Goal: Task Accomplishment & Management: Manage account settings

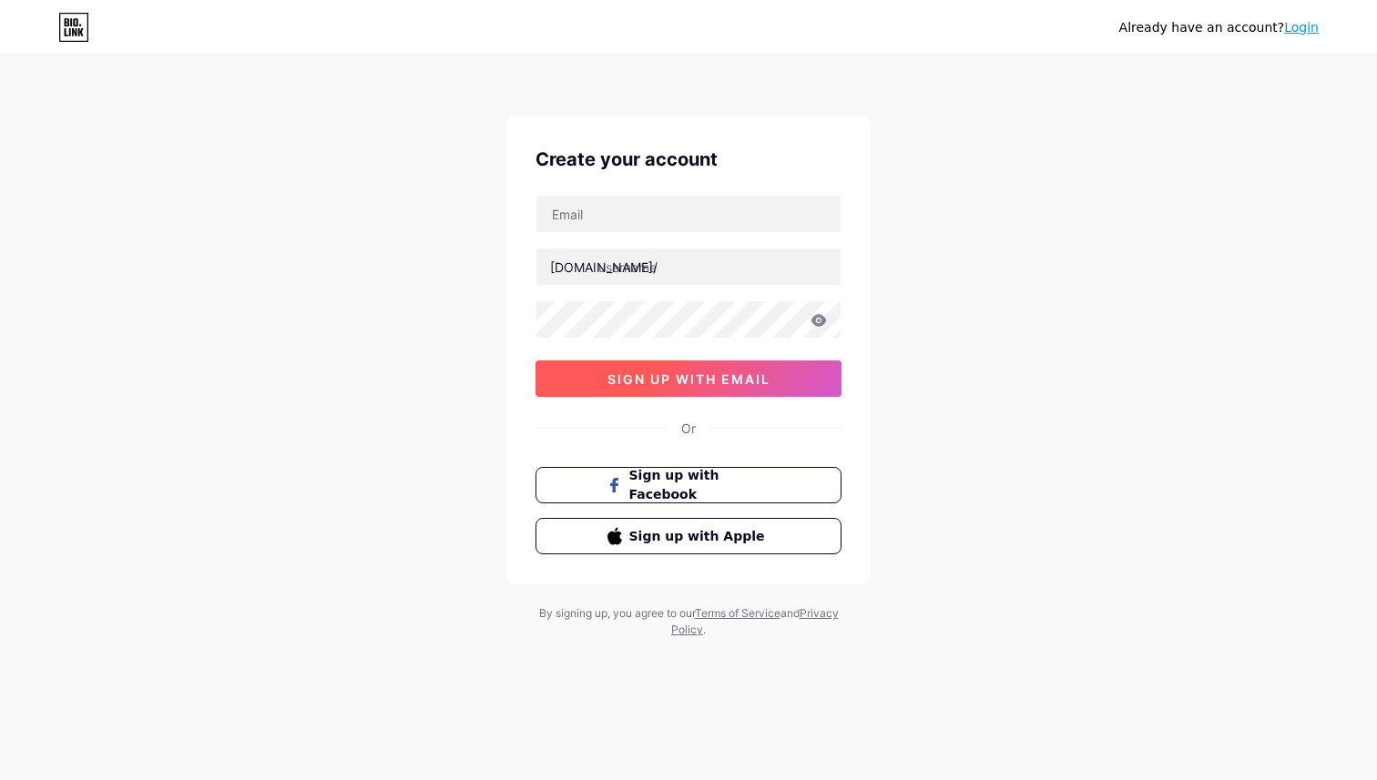
click at [710, 388] on button "sign up with email" at bounding box center [688, 379] width 306 height 36
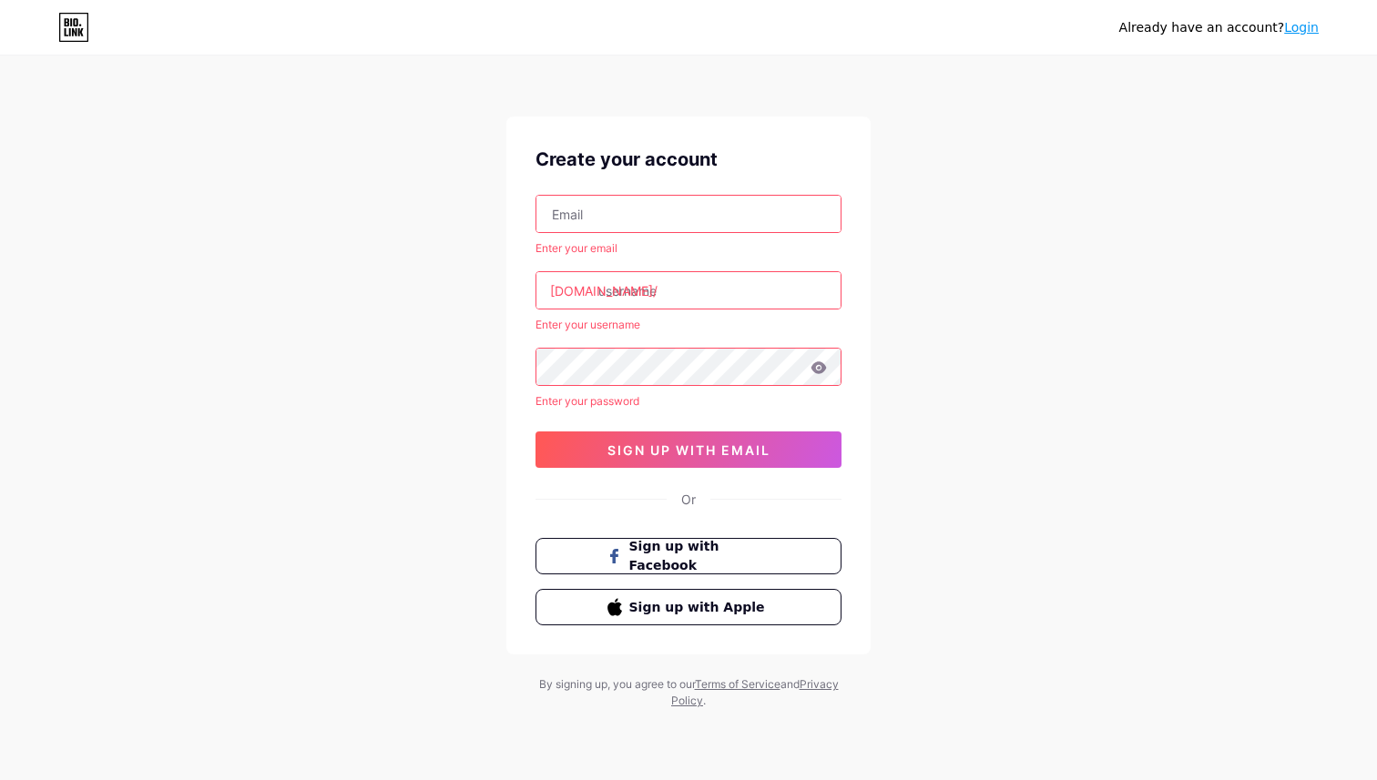
click at [708, 209] on input "text" at bounding box center [688, 214] width 304 height 36
type input "[EMAIL_ADDRESS][DOMAIN_NAME]"
click at [685, 285] on input "text" at bounding box center [688, 290] width 304 height 36
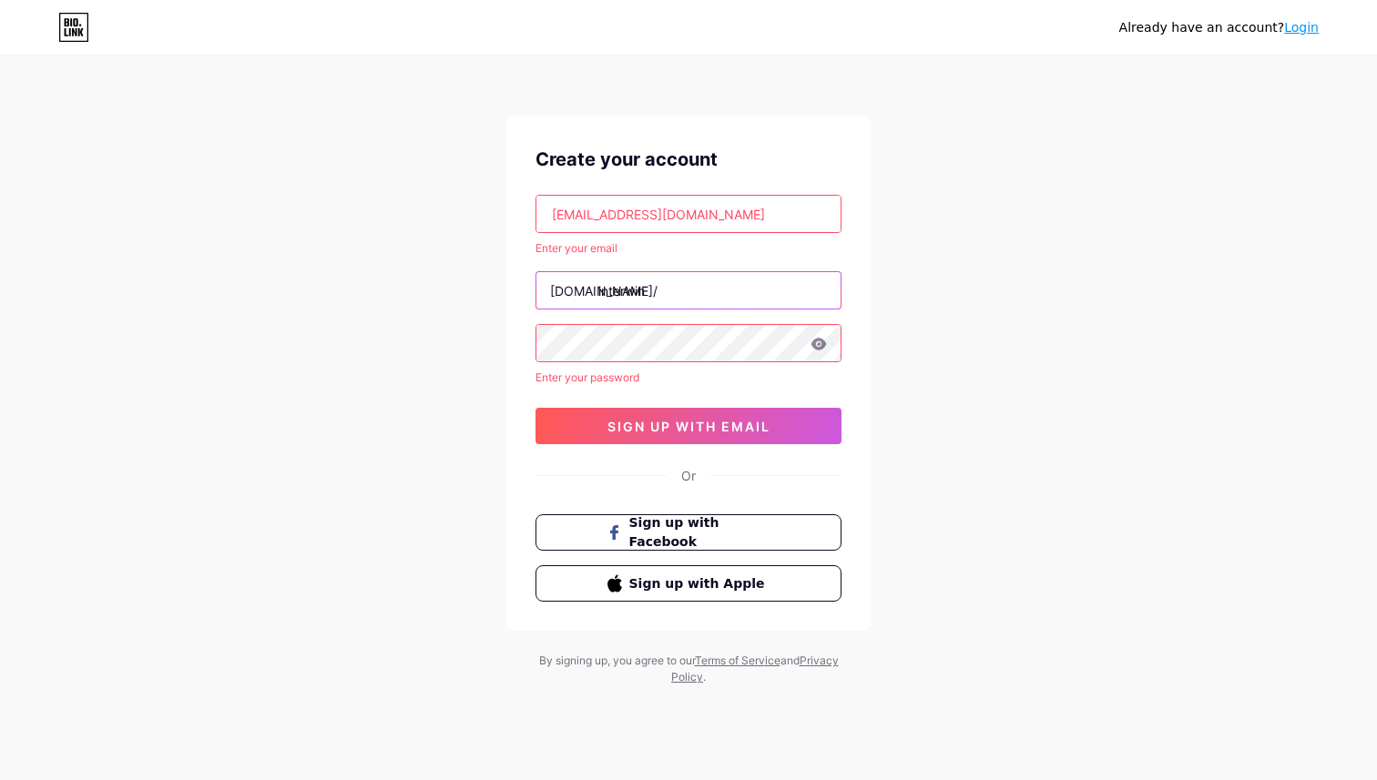
type input "interwin"
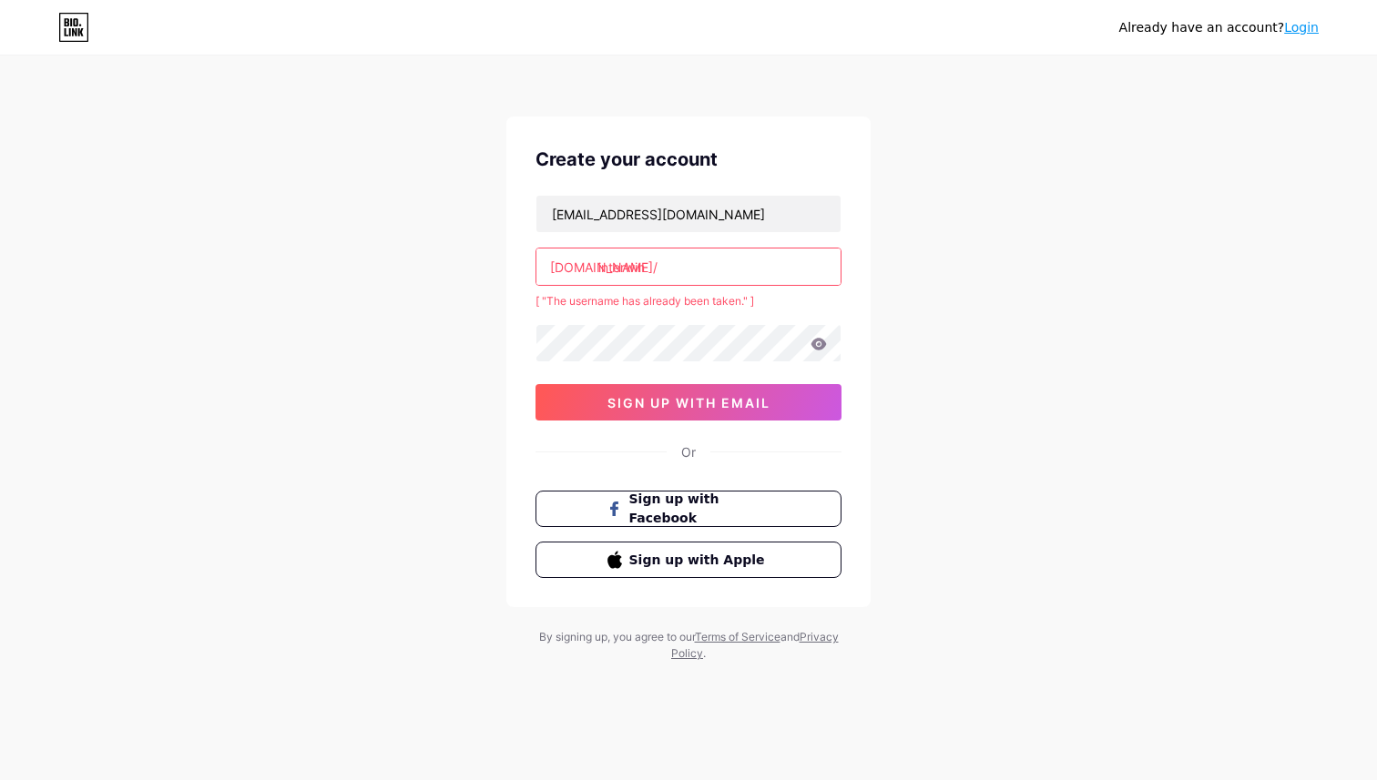
click at [695, 269] on input "interwin" at bounding box center [688, 267] width 304 height 36
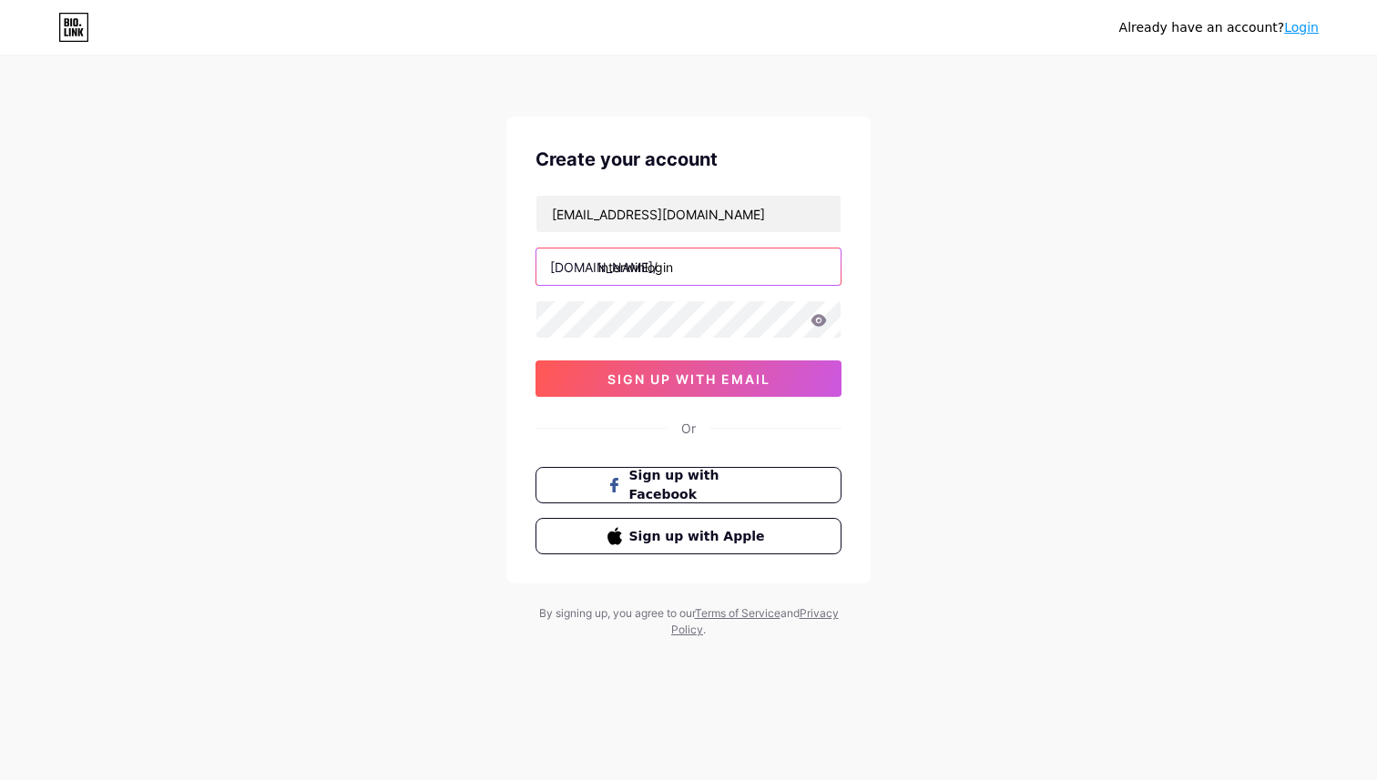
type input "interwinlogin"
click at [823, 319] on icon at bounding box center [818, 320] width 15 height 12
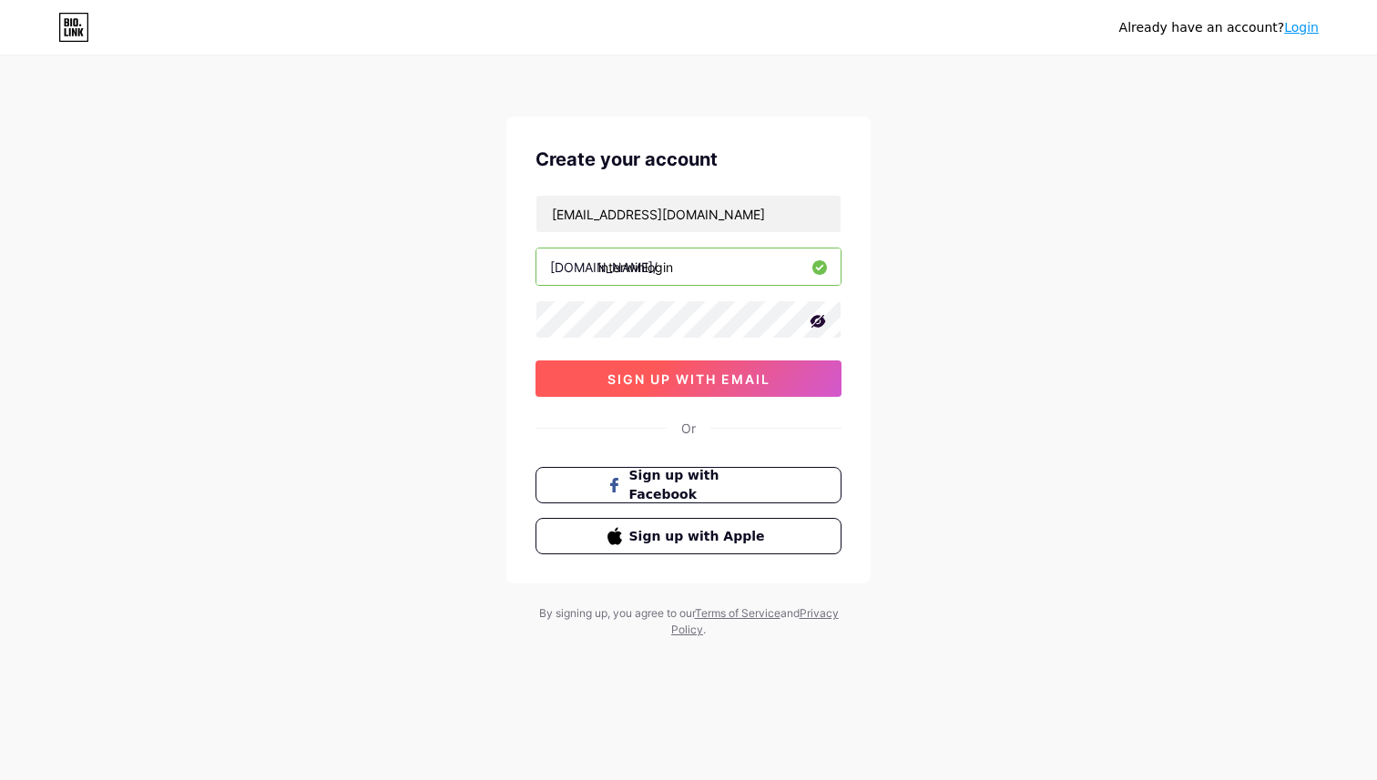
click at [724, 385] on span "sign up with email" at bounding box center [688, 379] width 163 height 15
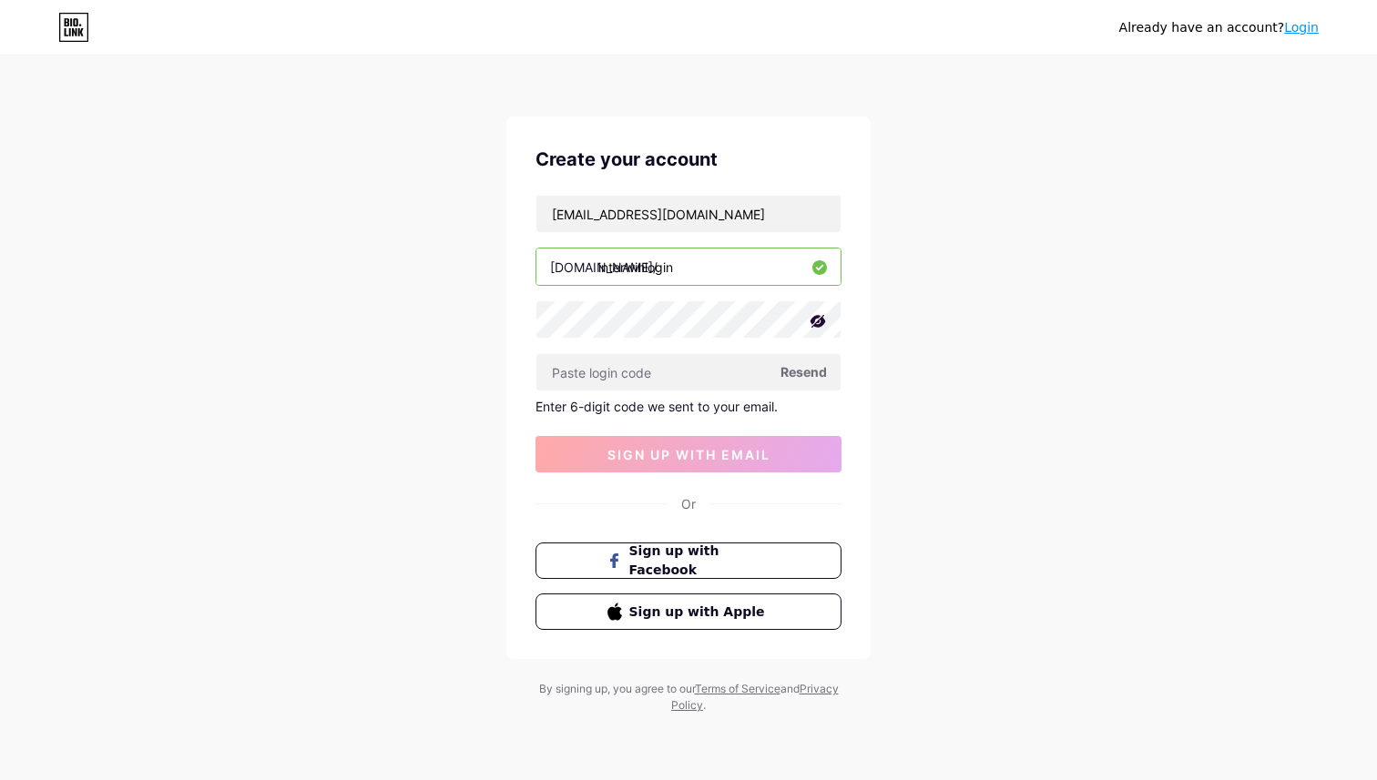
click at [798, 370] on span "Resend" at bounding box center [803, 371] width 46 height 19
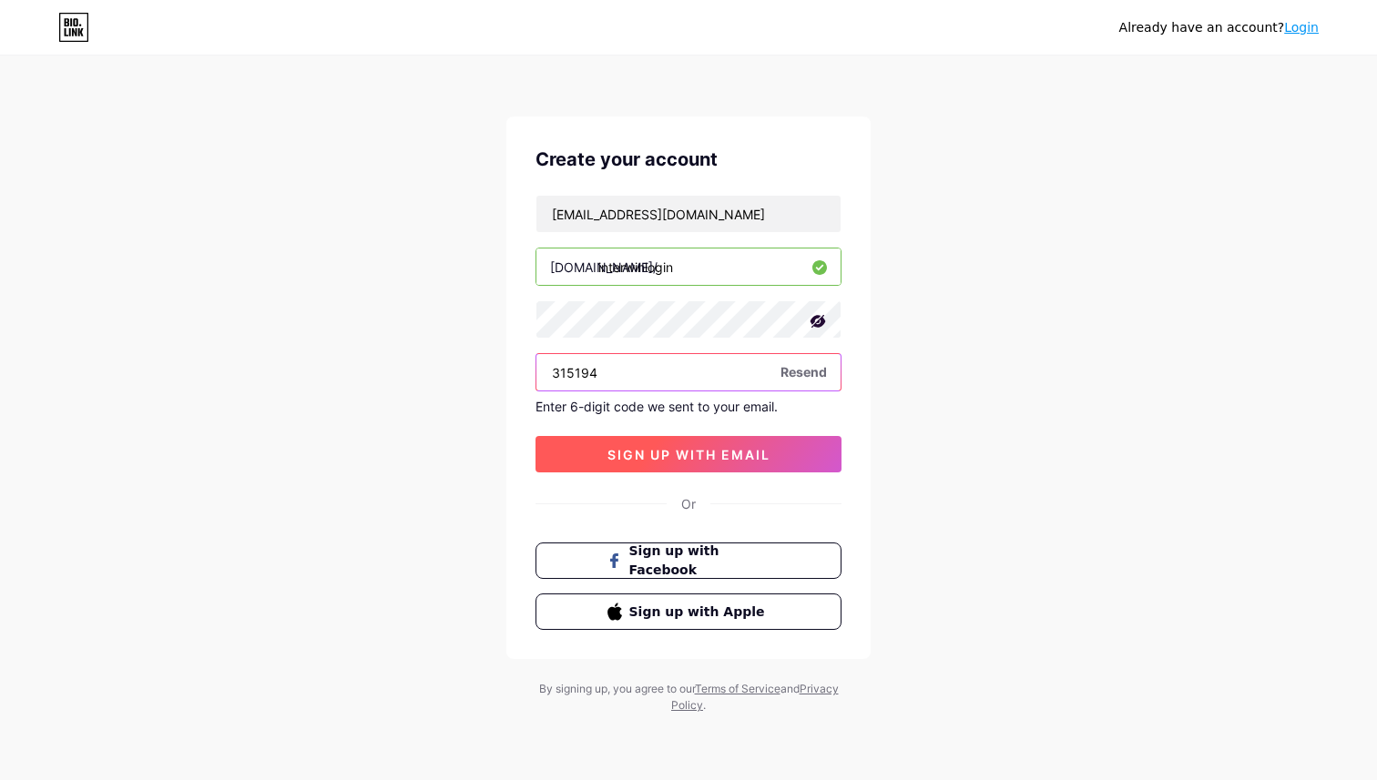
type input "315194"
click at [675, 463] on button "sign up with email" at bounding box center [688, 454] width 306 height 36
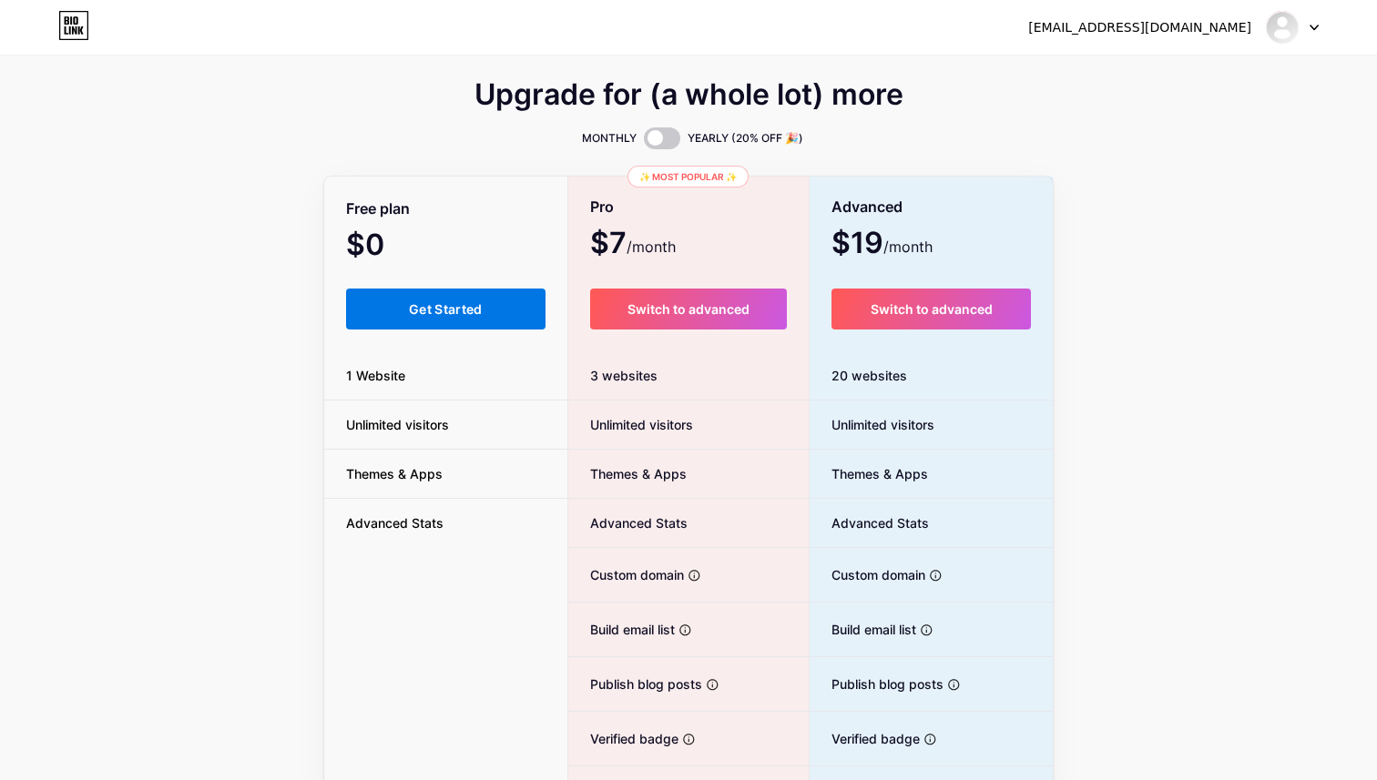
click at [465, 310] on span "Get Started" at bounding box center [446, 308] width 74 height 15
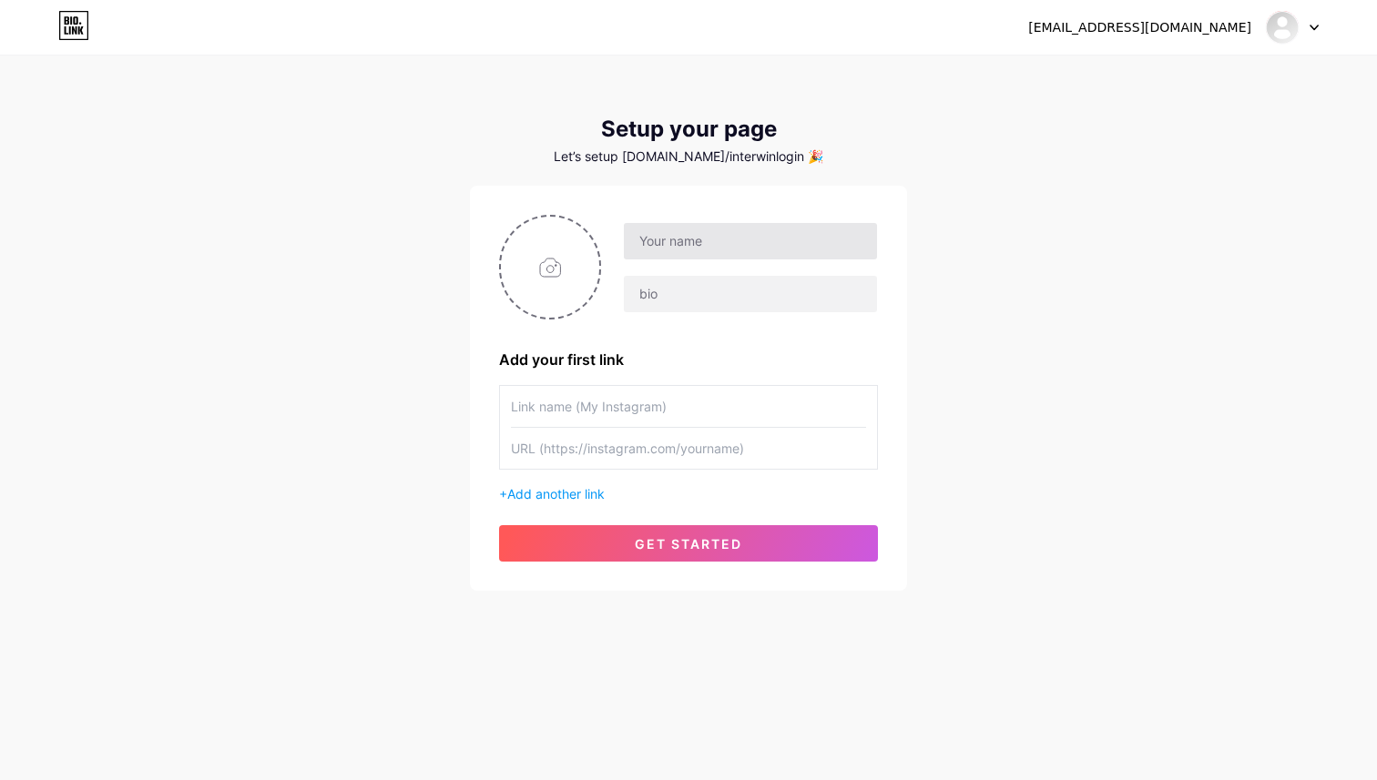
click at [819, 241] on input "text" at bounding box center [750, 241] width 253 height 36
type input "i"
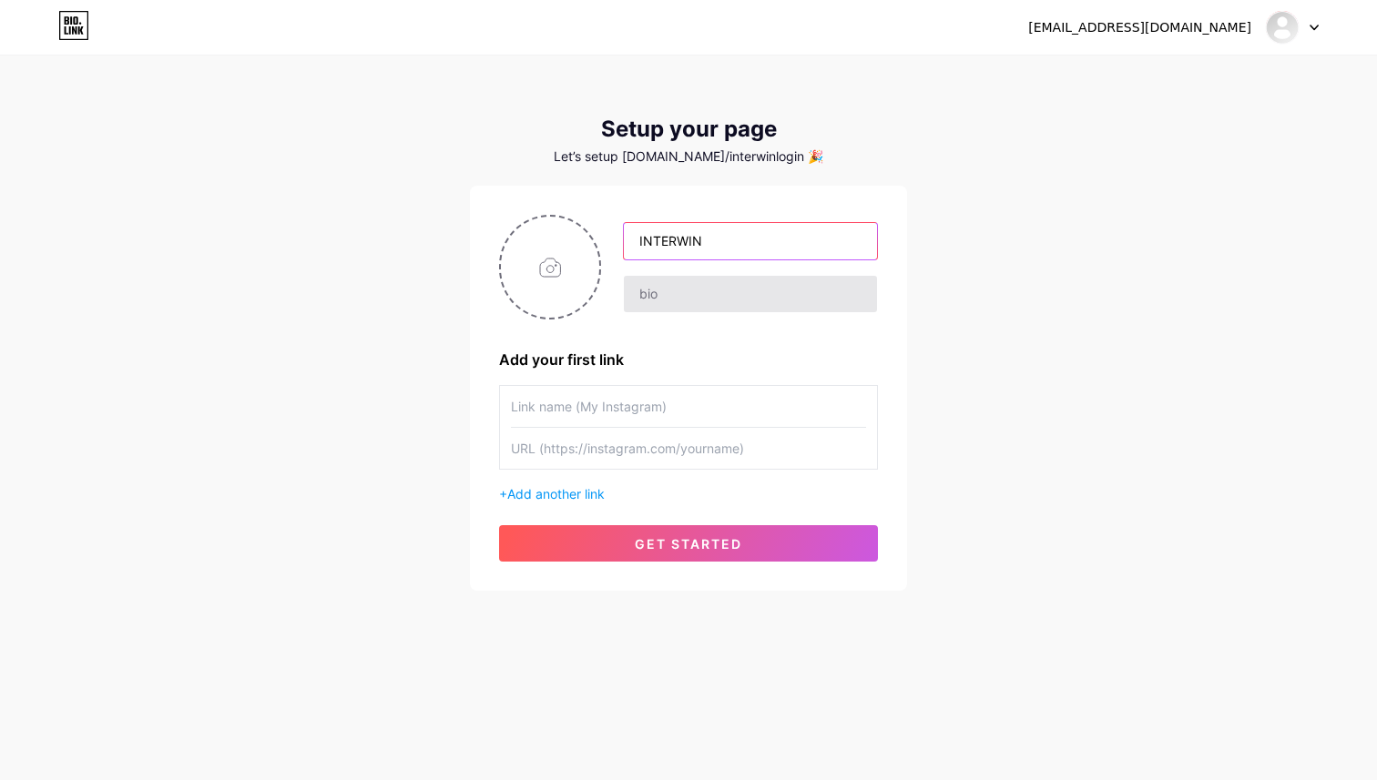
type input "INTERWIN"
click at [768, 300] on input "text" at bounding box center [750, 294] width 253 height 36
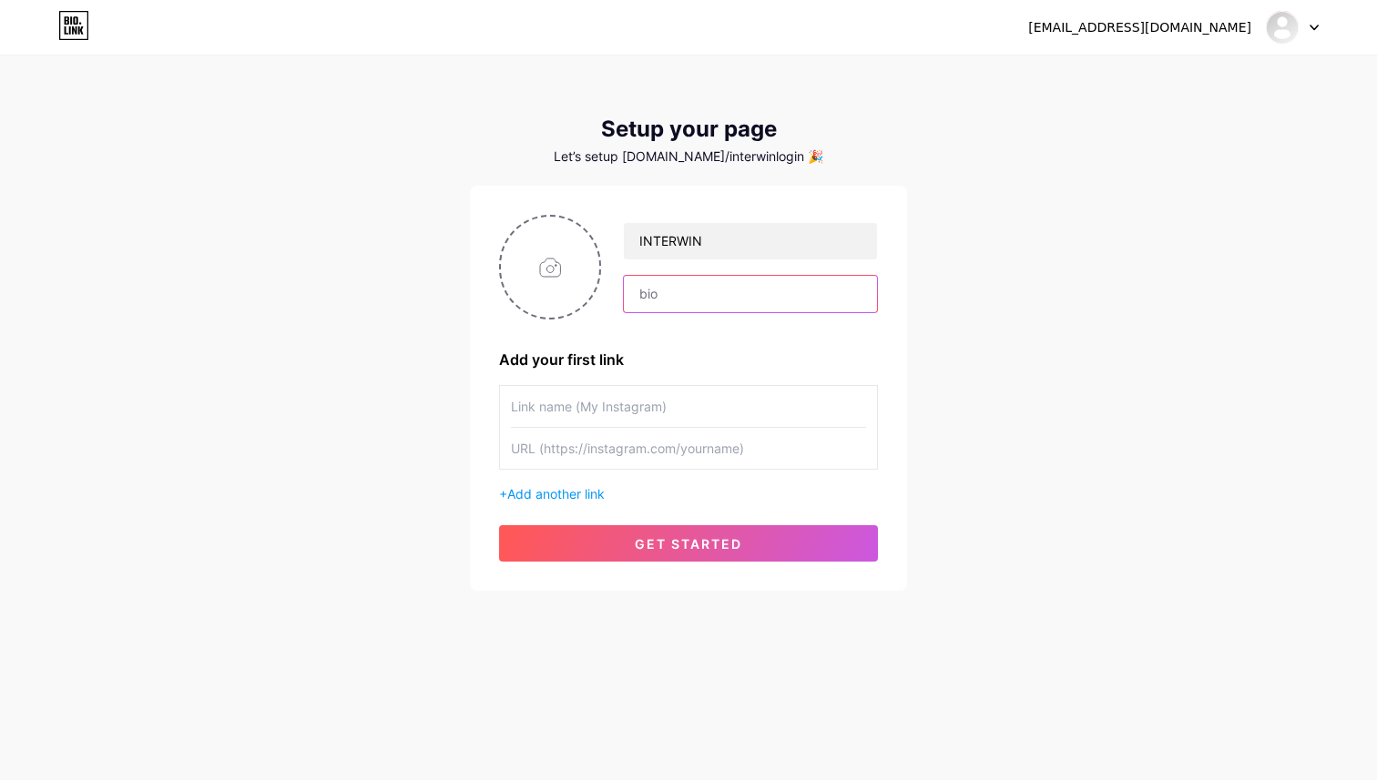
type input "o"
type input "Official"
click at [600, 409] on input "text" at bounding box center [688, 406] width 355 height 41
click at [556, 492] on span "Add another link" at bounding box center [555, 493] width 97 height 15
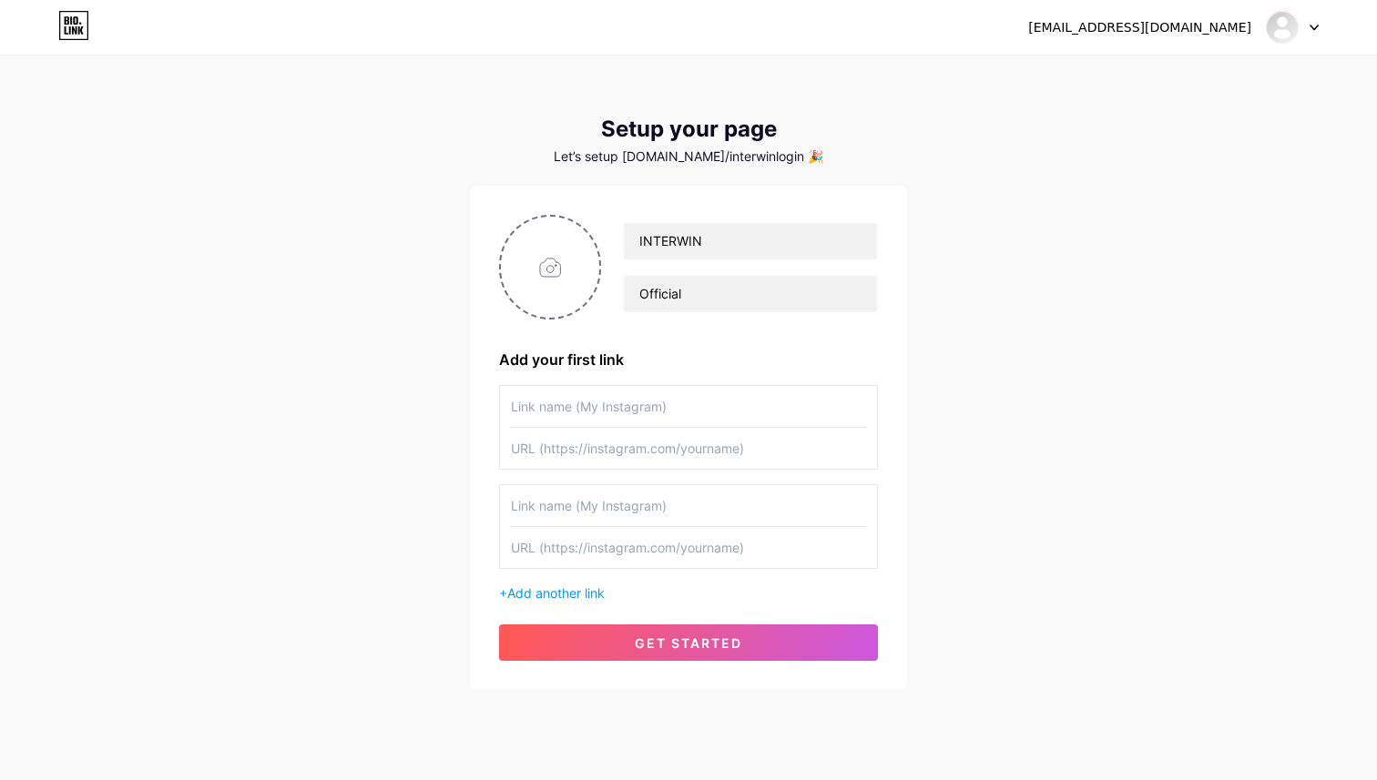
click at [557, 505] on input "text" at bounding box center [688, 505] width 355 height 41
type input "i"
click at [600, 411] on input "text" at bounding box center [688, 406] width 355 height 41
type input "i"
type input "INTERWIN"
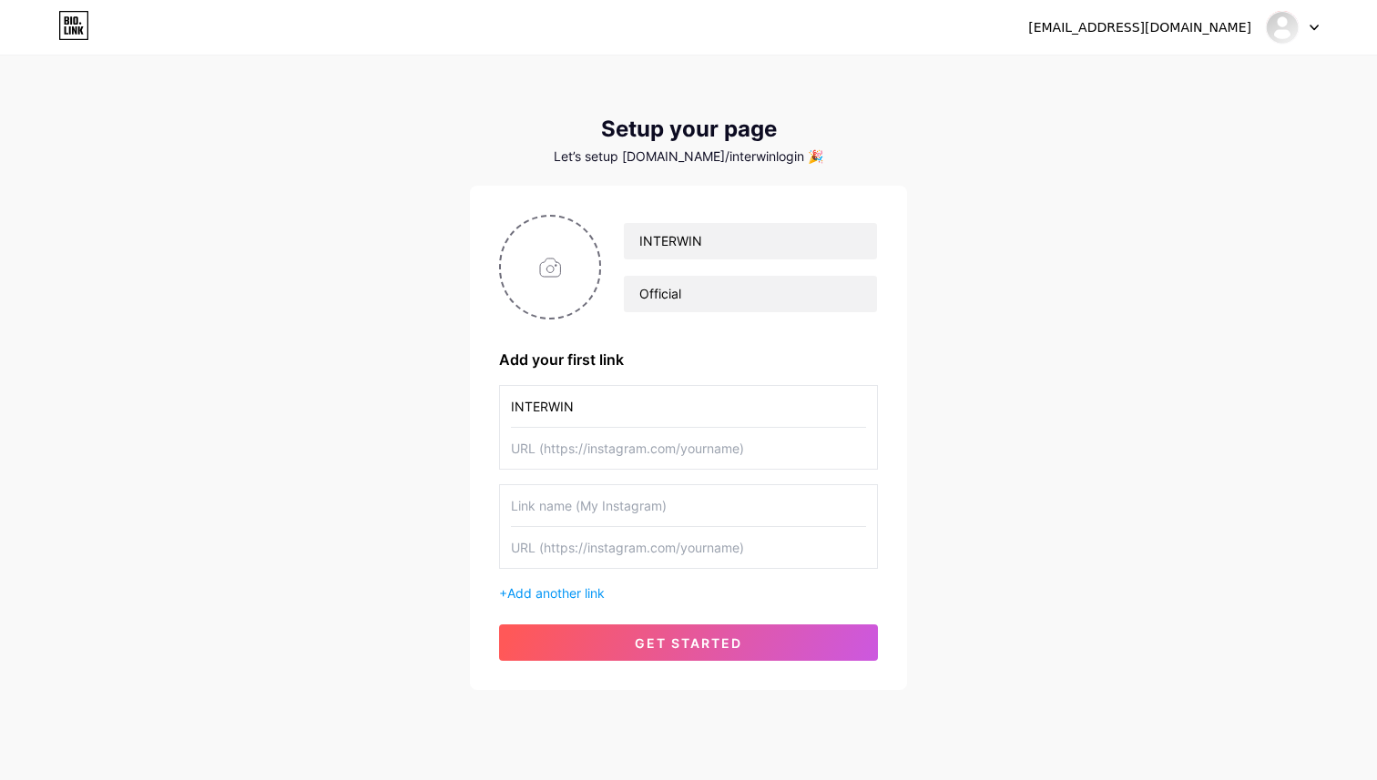
click at [559, 464] on input "text" at bounding box center [688, 448] width 355 height 41
paste input "[URL][DOMAIN_NAME]"
type input "[URL][DOMAIN_NAME]"
click at [576, 507] on input "text" at bounding box center [688, 505] width 355 height 41
type input "Interwin Login"
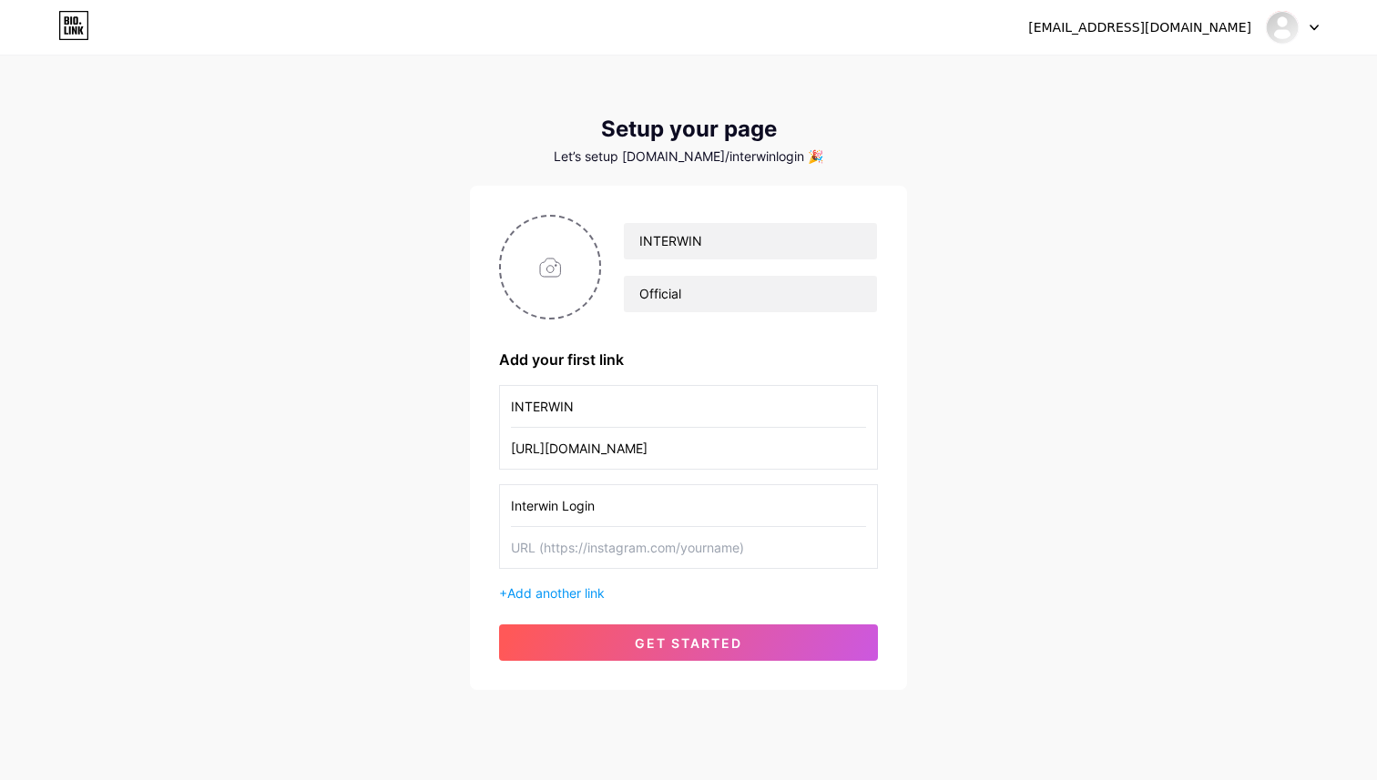
click at [563, 551] on input "text" at bounding box center [688, 547] width 355 height 41
paste input "[URL][DOMAIN_NAME]"
type input "[URL][DOMAIN_NAME]"
click at [551, 588] on span "Add another link" at bounding box center [555, 592] width 97 height 15
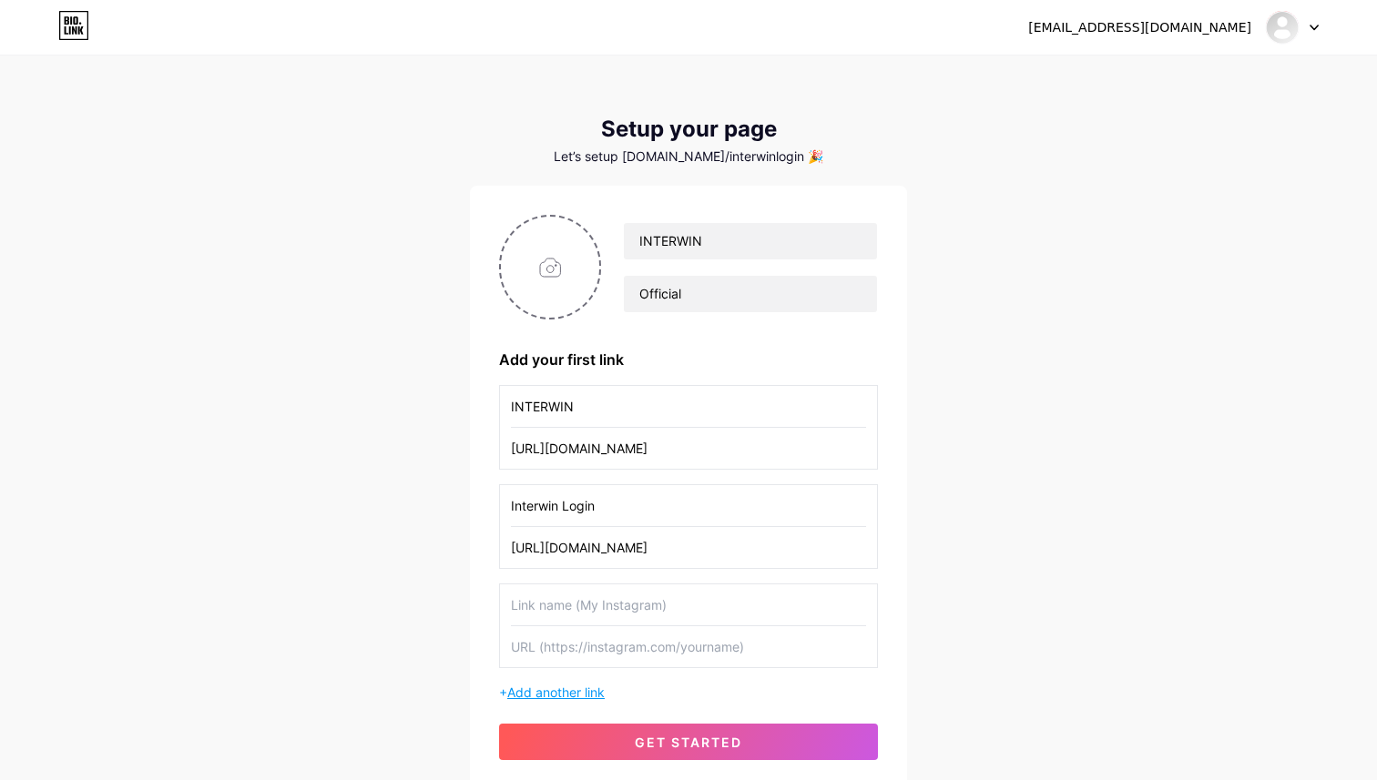
click at [551, 588] on input "text" at bounding box center [688, 605] width 355 height 41
type input "Interwin"
click at [611, 507] on input "Interwin Login" at bounding box center [688, 505] width 355 height 41
type input "Interwin Daftar"
click at [596, 597] on input "Interwin" at bounding box center [688, 605] width 355 height 41
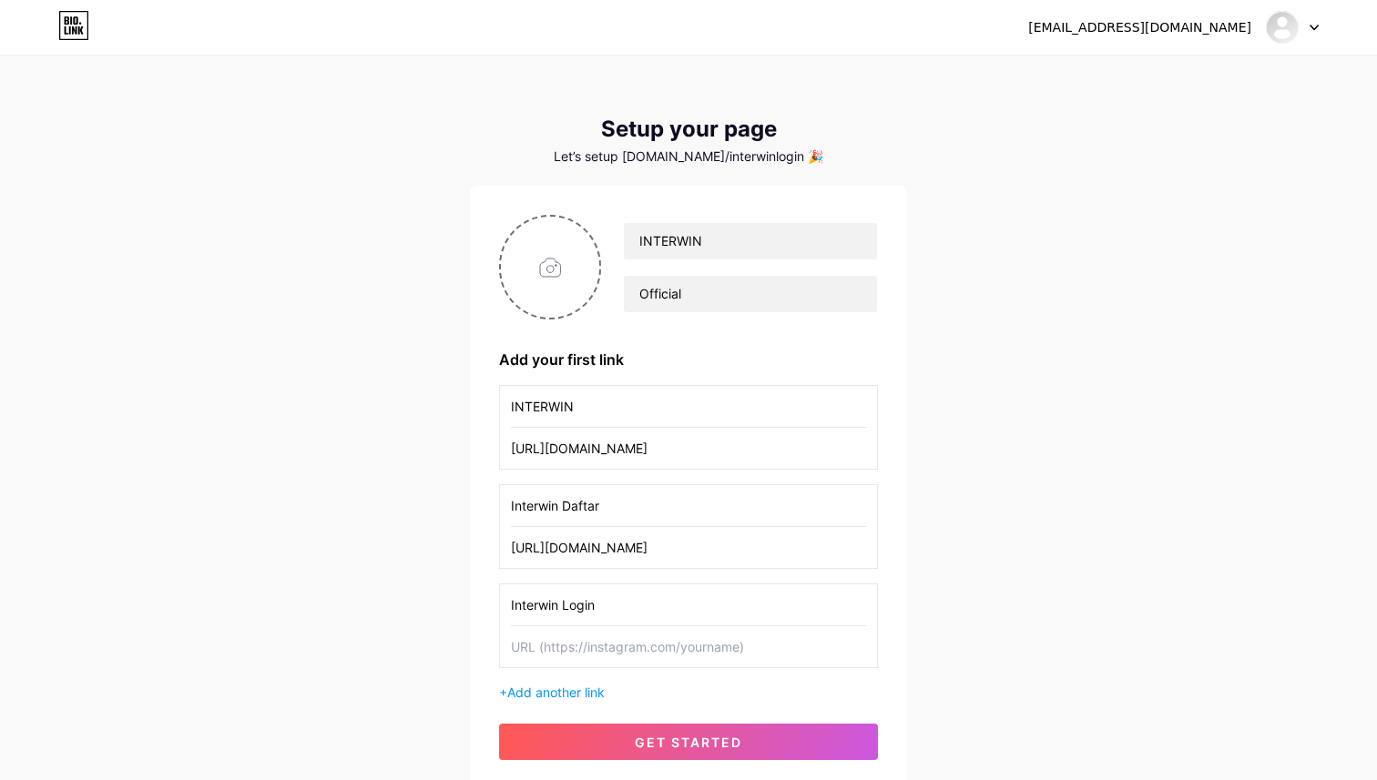
type input "Interwin Login"
click at [565, 663] on input "text" at bounding box center [688, 646] width 355 height 41
type input "V"
paste input "[URL][DOMAIN_NAME]"
type input "[URL][DOMAIN_NAME]"
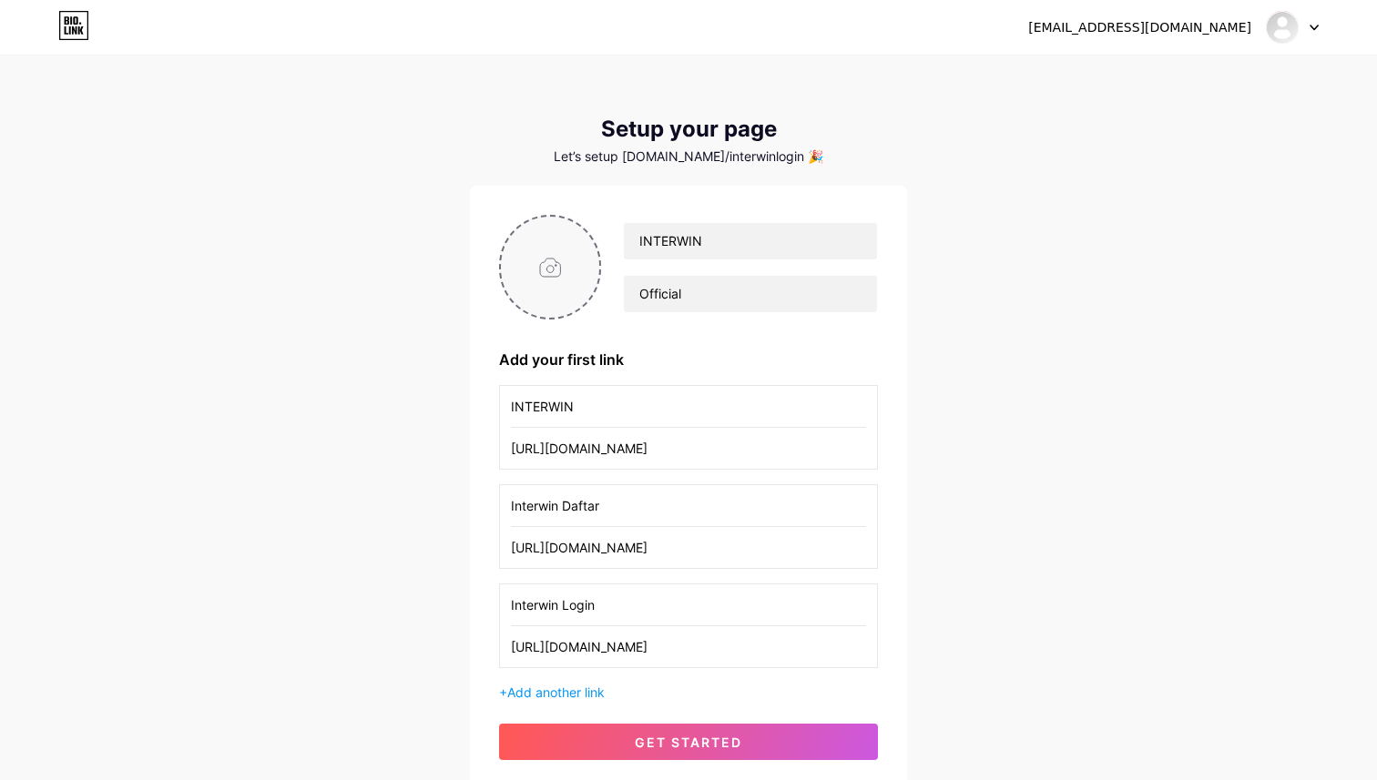
click at [549, 264] on input "file" at bounding box center [550, 267] width 98 height 101
type input "C:\fakepath\interwin-bulet.png"
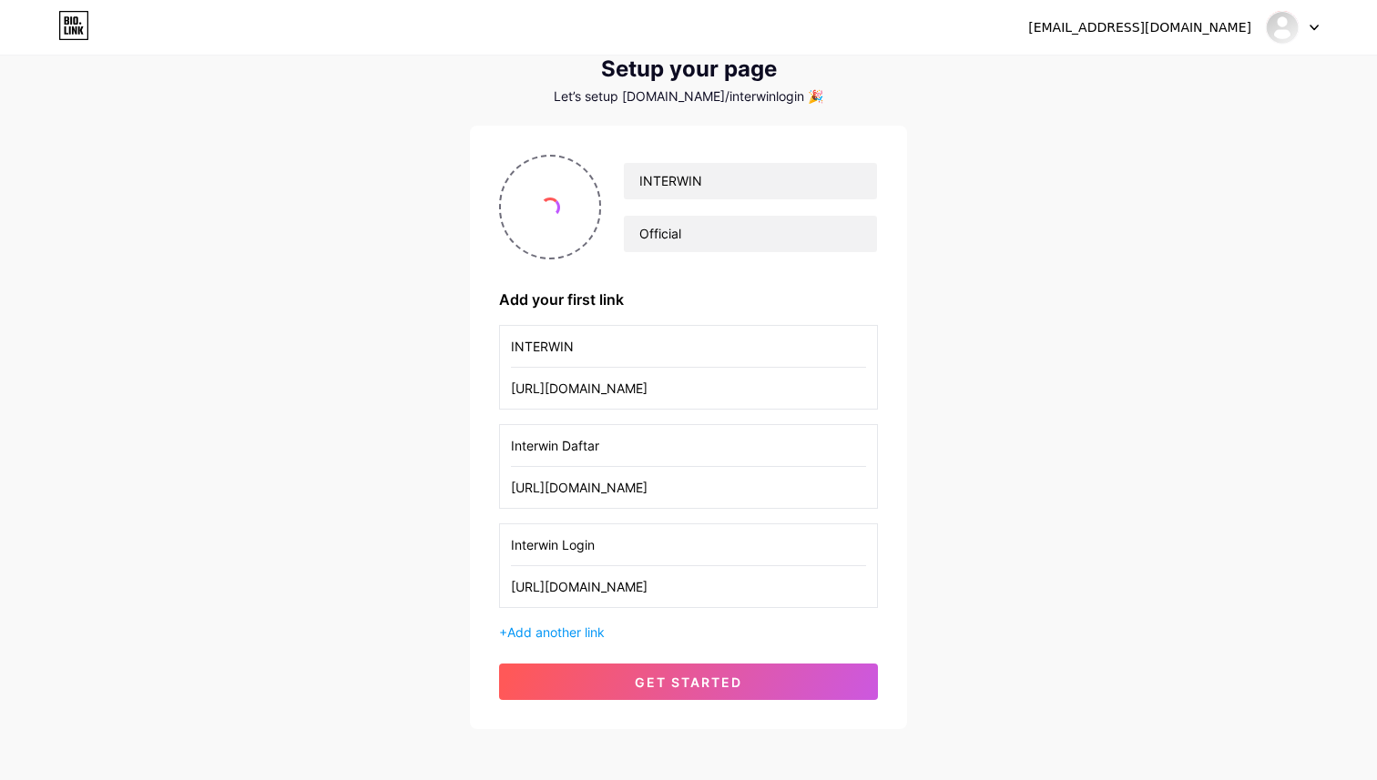
scroll to position [70, 0]
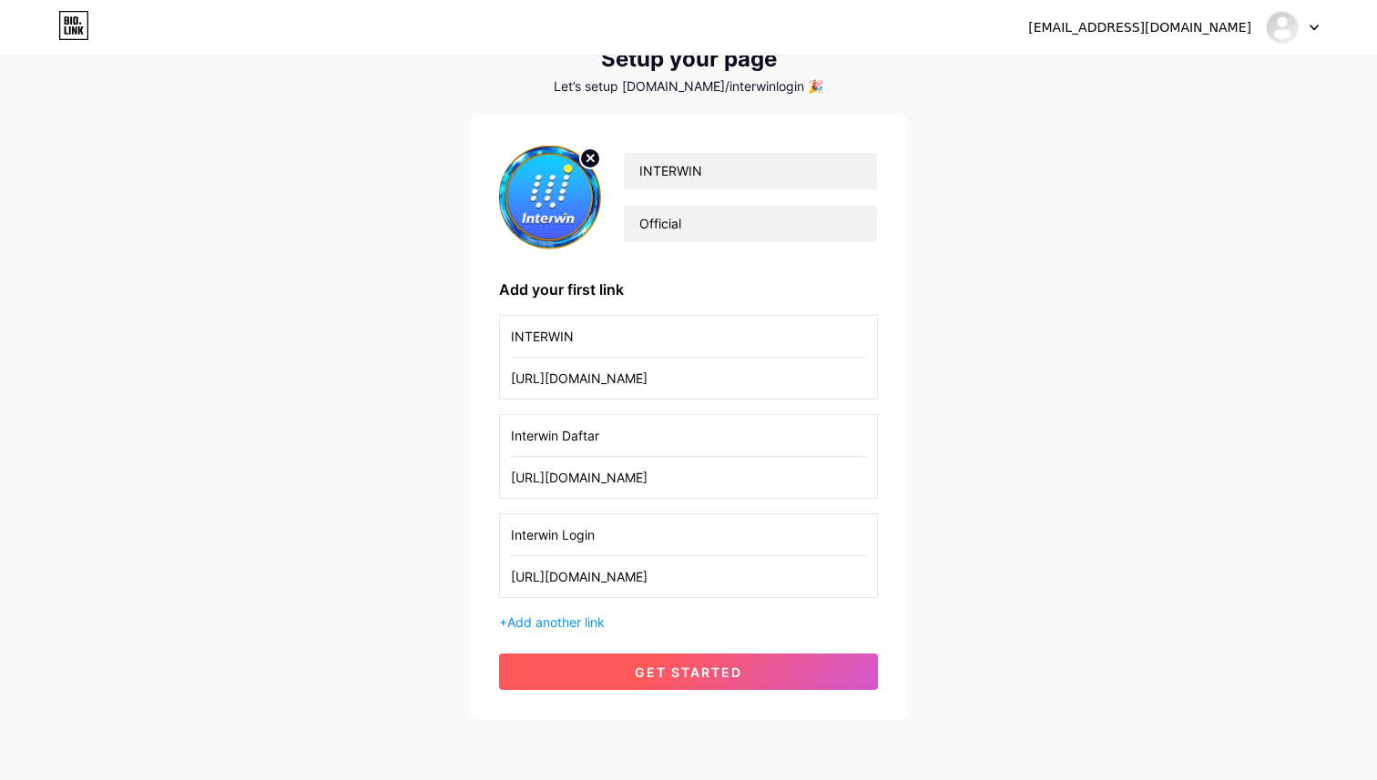
click at [768, 676] on button "get started" at bounding box center [688, 672] width 379 height 36
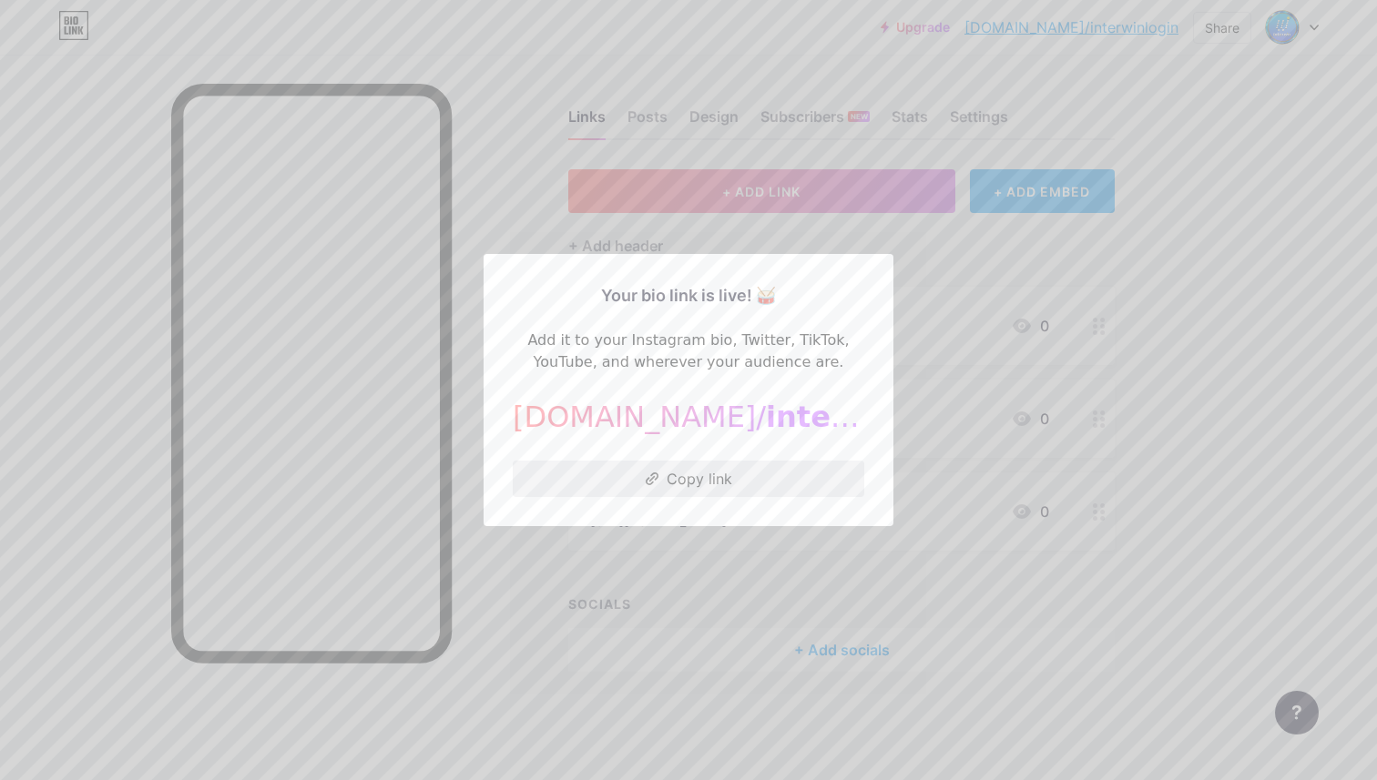
click at [725, 483] on button "Copy link" at bounding box center [688, 479] width 351 height 36
click at [511, 568] on div at bounding box center [688, 390] width 1377 height 780
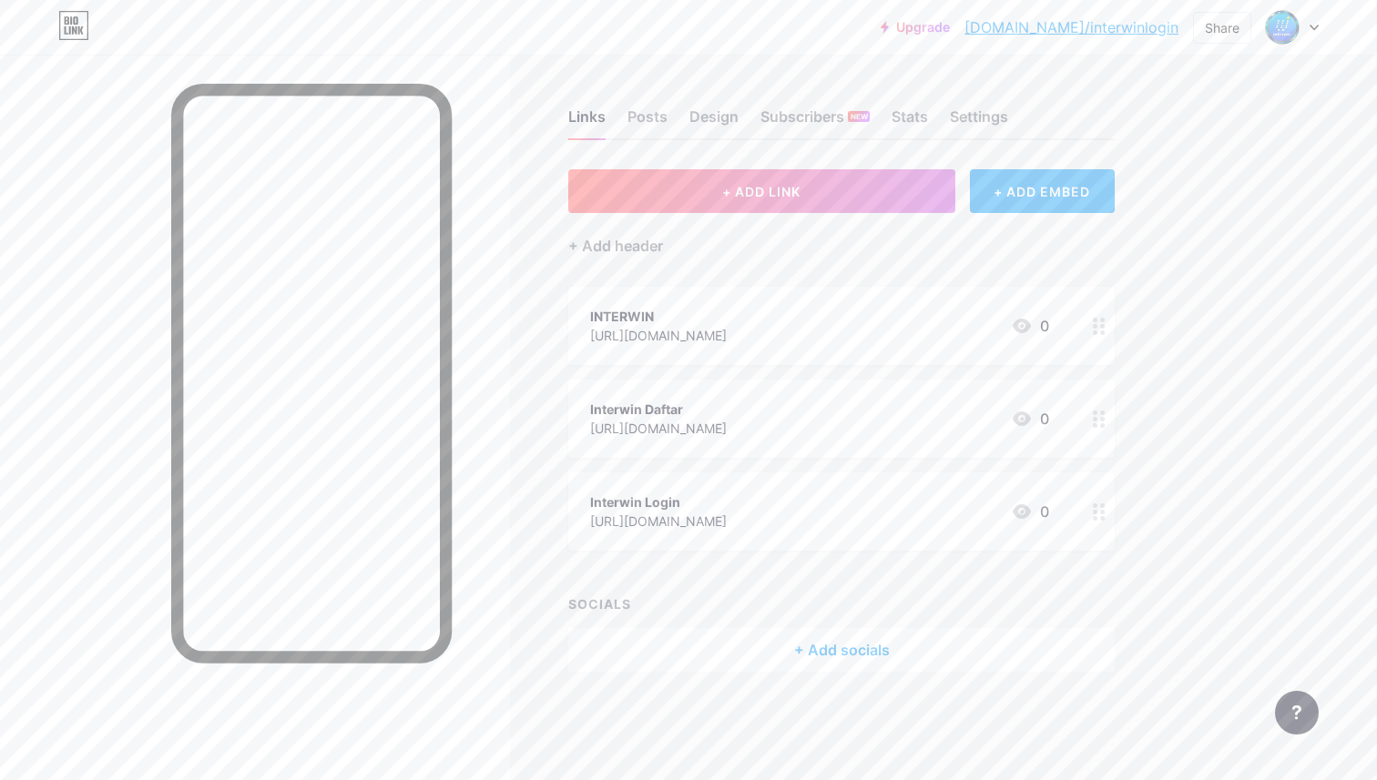
click at [768, 646] on div "+ Add socials" at bounding box center [841, 650] width 546 height 44
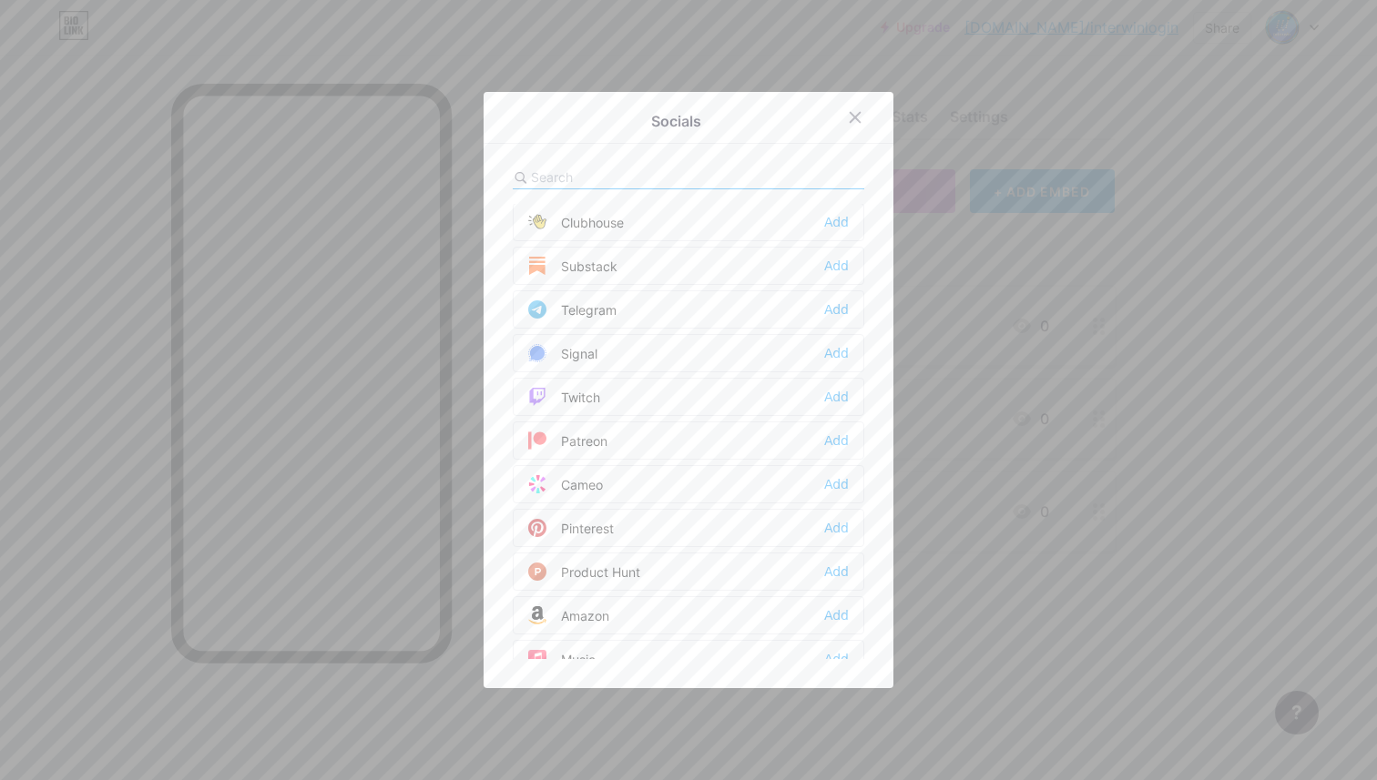
scroll to position [817, 0]
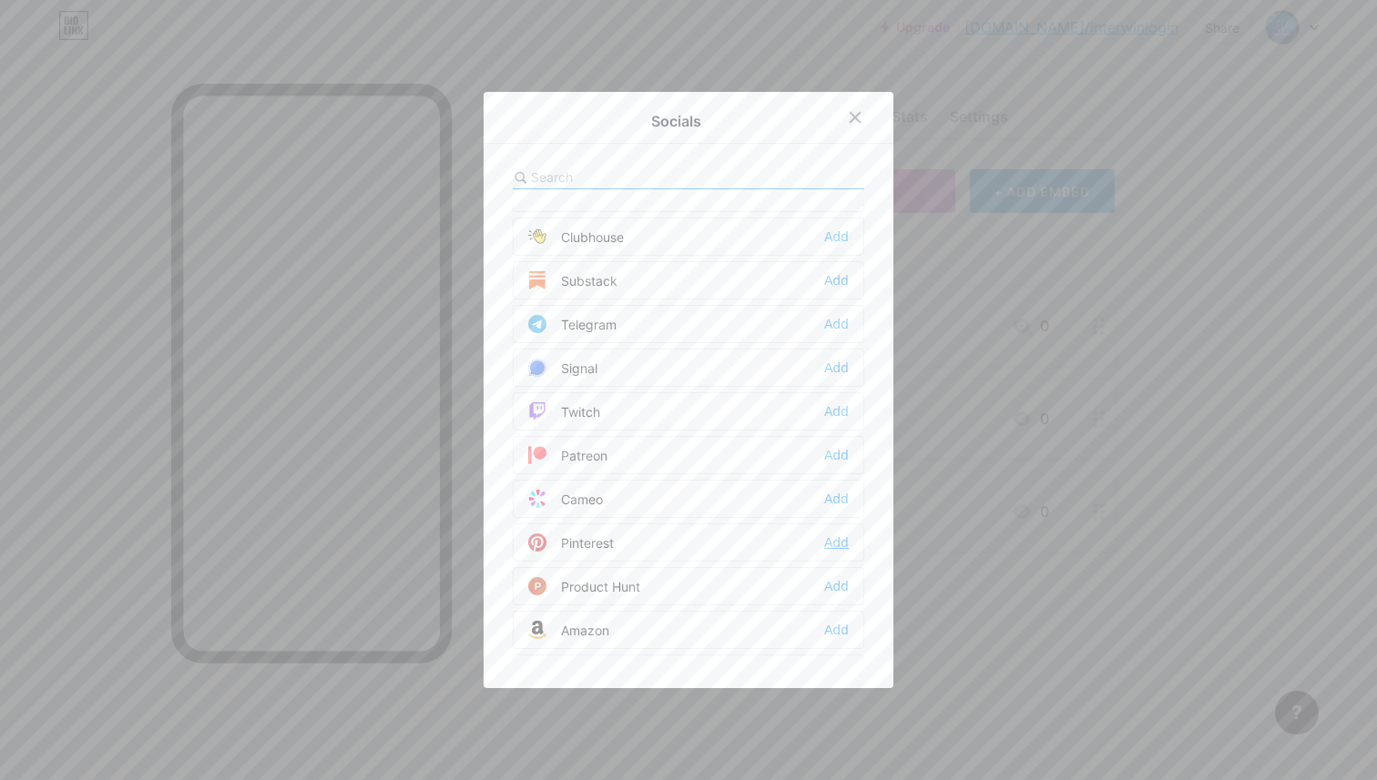
click at [844, 544] on div "Add" at bounding box center [836, 543] width 25 height 18
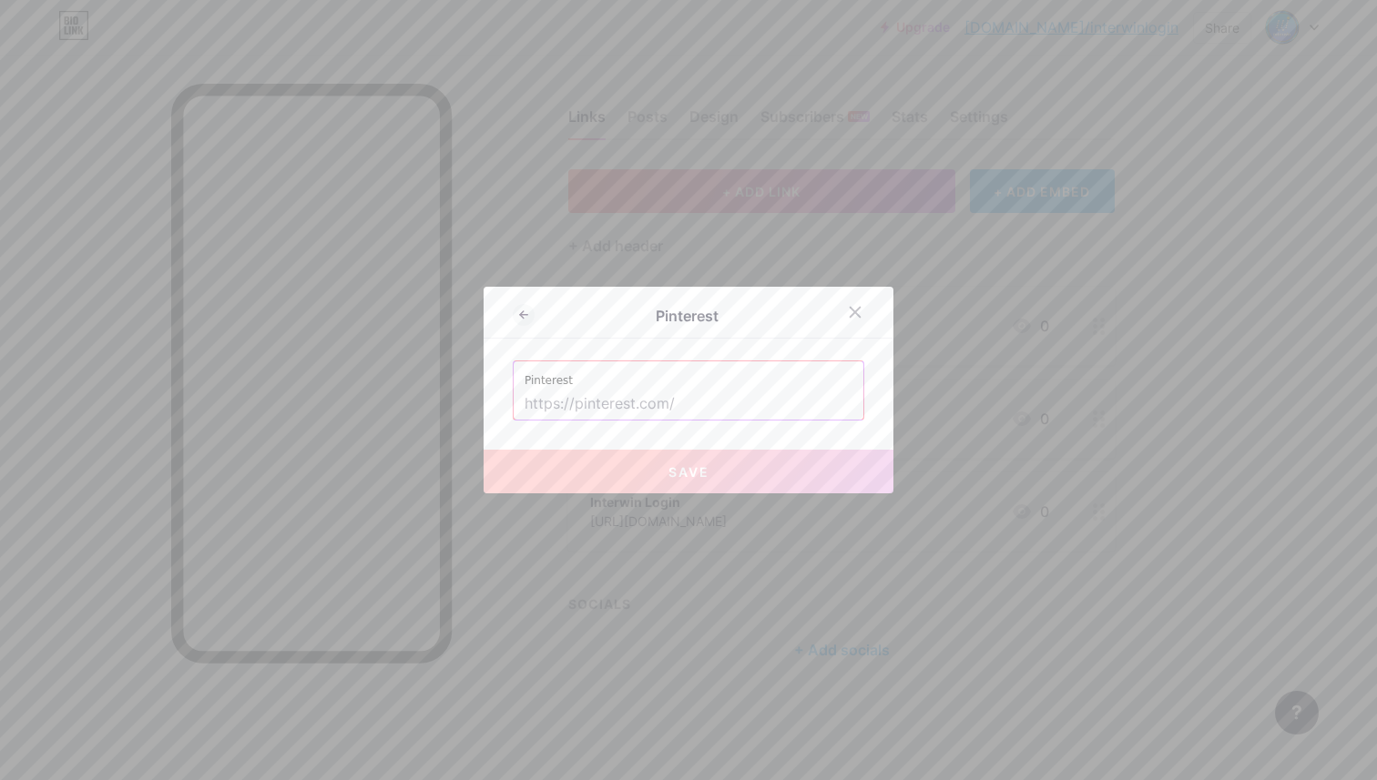
click at [547, 401] on input "text" at bounding box center [688, 404] width 328 height 31
paste input "[URL][DOMAIN_NAME]"
type input "[URL][DOMAIN_NAME]"
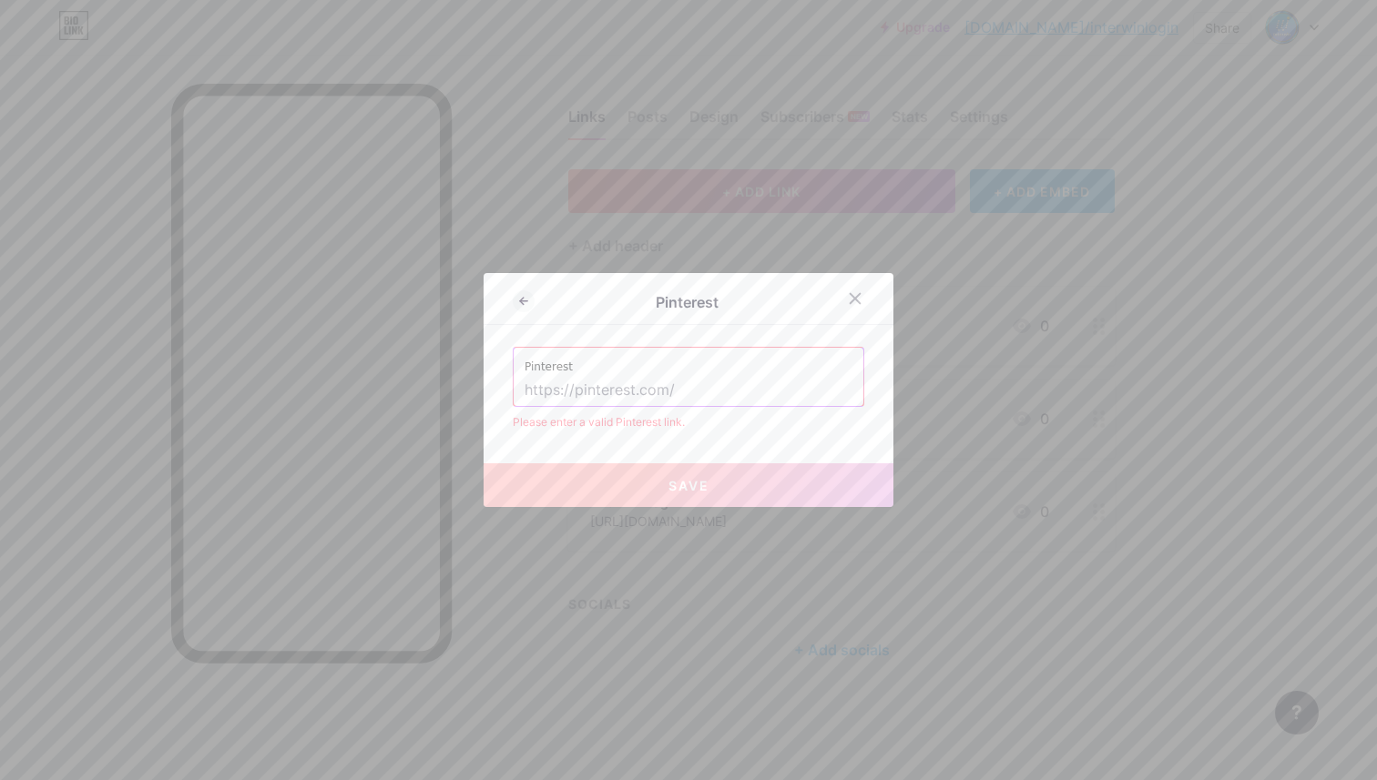
paste input "[URL][DOMAIN_NAME]"
type input "[URL][DOMAIN_NAME]"
click at [649, 477] on button "Save" at bounding box center [688, 485] width 410 height 44
click at [795, 384] on input "[URL][DOMAIN_NAME]" at bounding box center [688, 390] width 328 height 31
click at [595, 392] on input "[URL][DOMAIN_NAME]" at bounding box center [688, 390] width 328 height 31
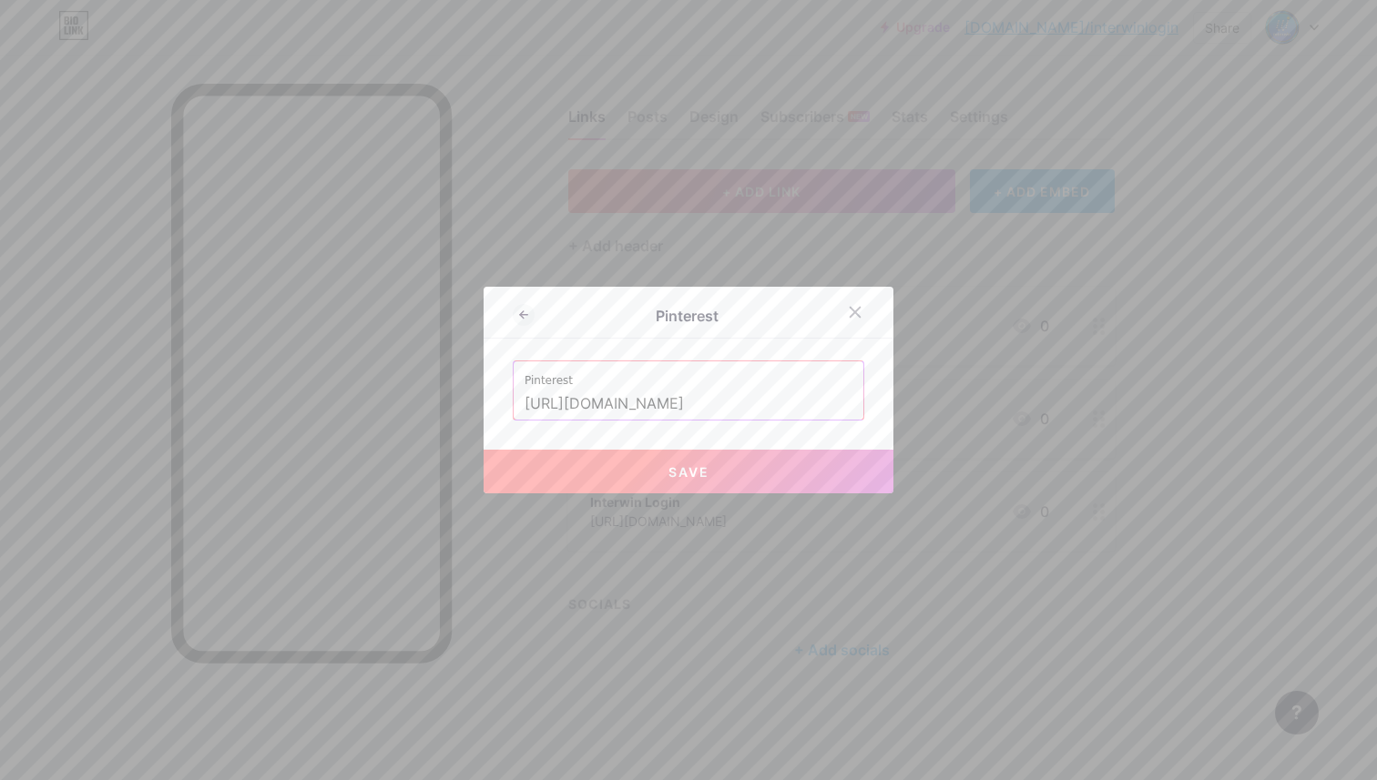
type input "[URL][DOMAIN_NAME]"
click at [657, 473] on button "Save" at bounding box center [688, 472] width 410 height 44
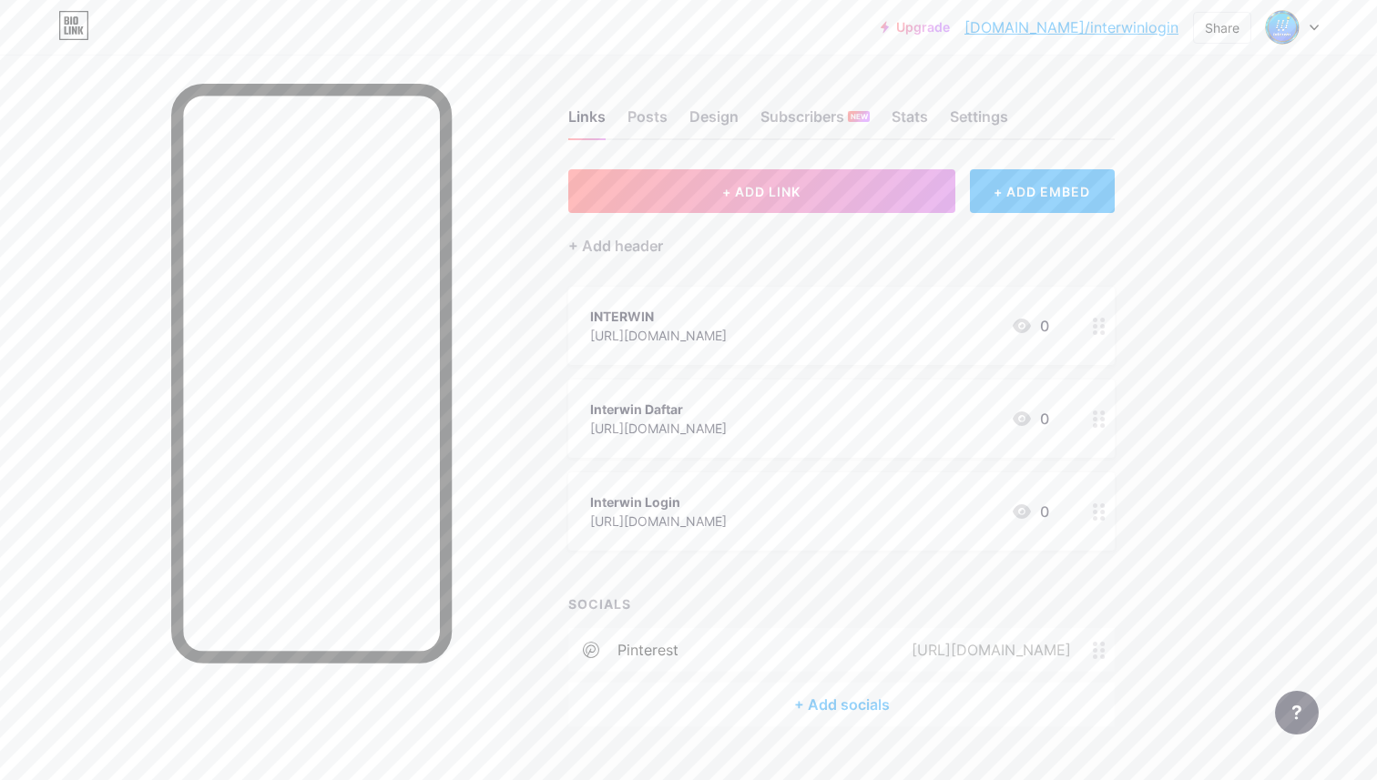
click at [830, 695] on div "+ Add socials" at bounding box center [841, 705] width 546 height 44
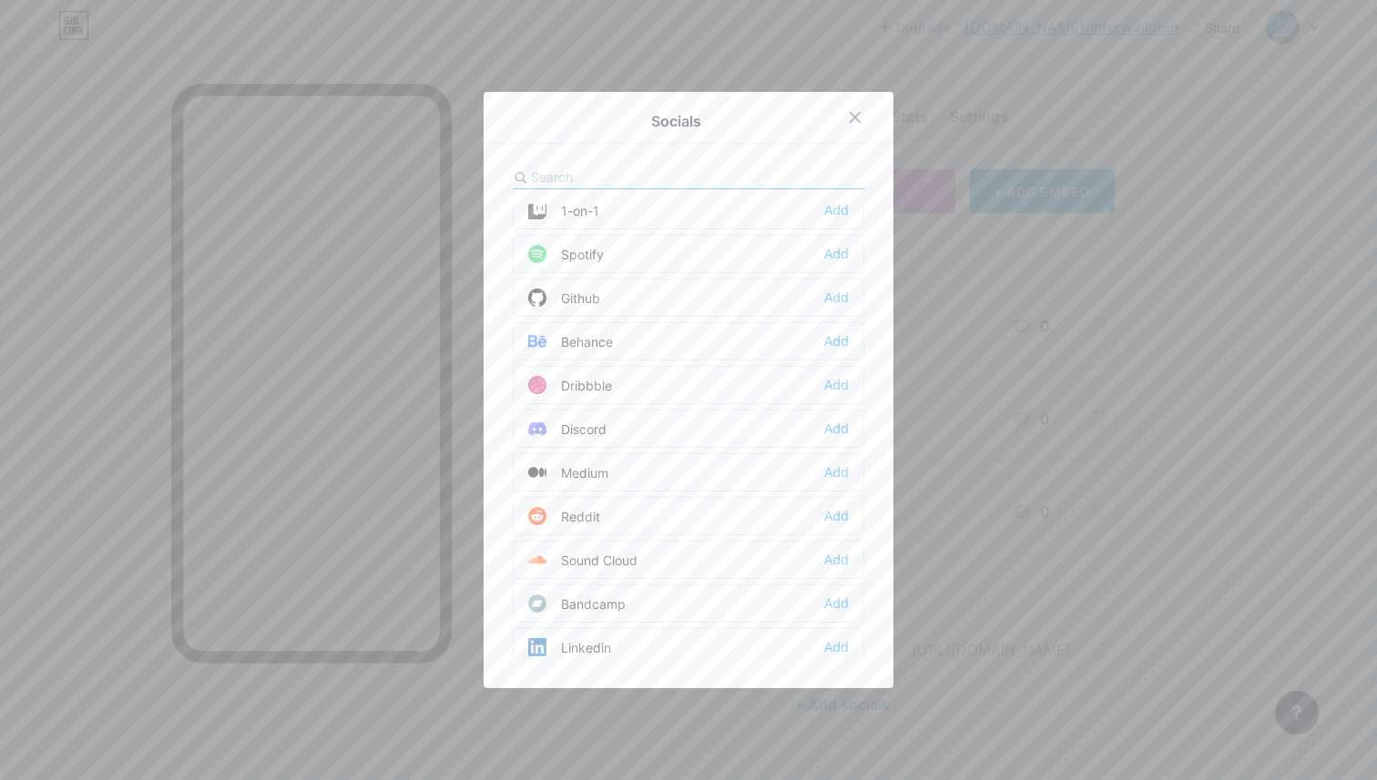
scroll to position [363, 0]
click at [842, 475] on div "Add" at bounding box center [836, 472] width 25 height 18
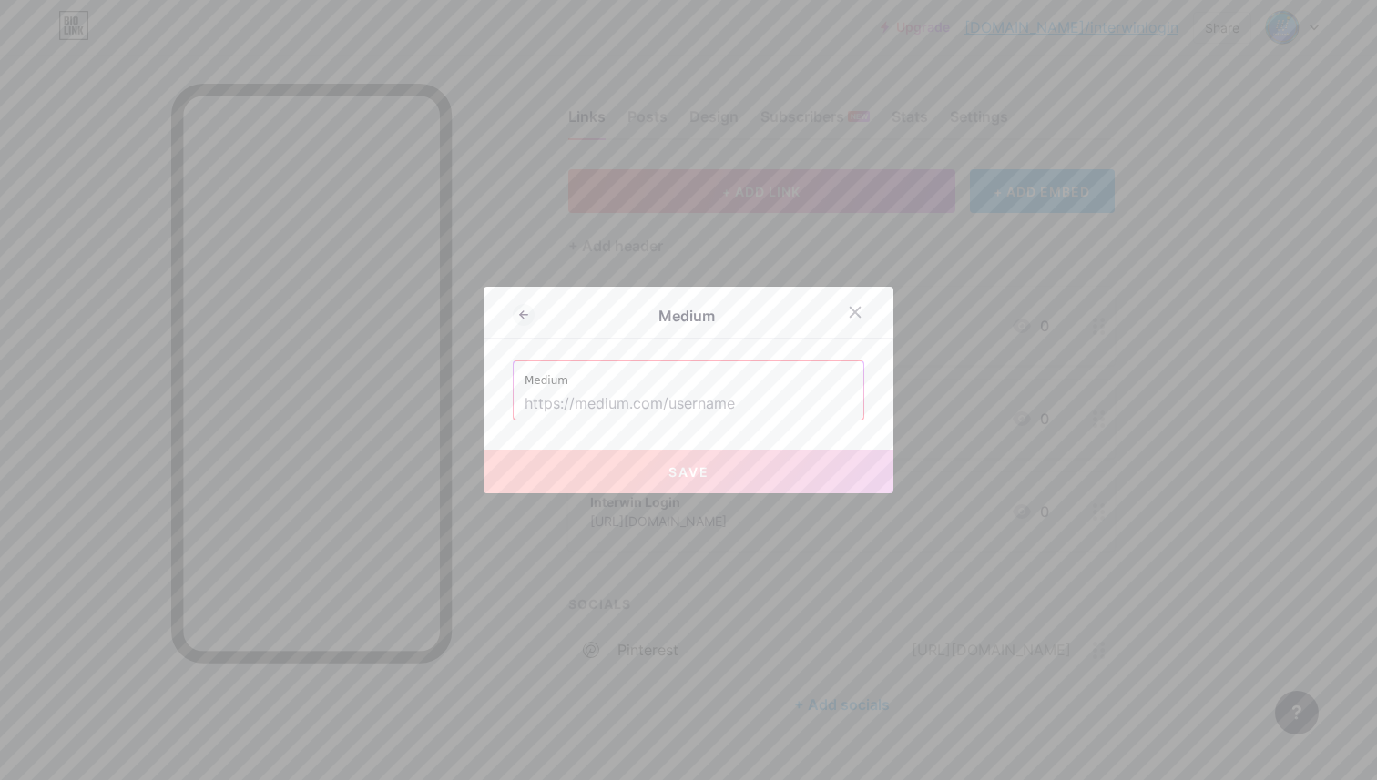
click at [624, 388] on label "Medium" at bounding box center [688, 374] width 328 height 27
click at [624, 403] on input "text" at bounding box center [688, 404] width 328 height 31
paste input "[URL][DOMAIN_NAME]"
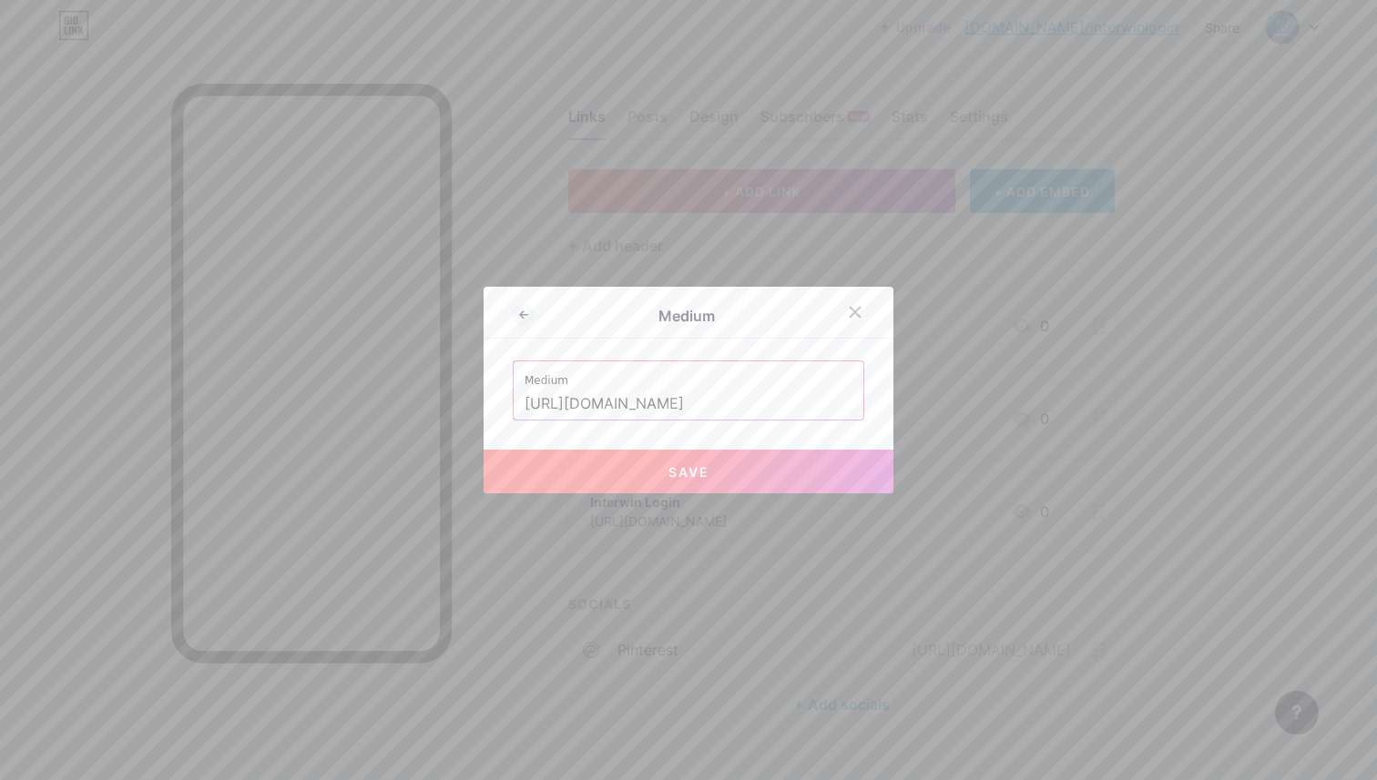
type input "[URL][DOMAIN_NAME]"
click at [634, 475] on button "Save" at bounding box center [688, 472] width 410 height 44
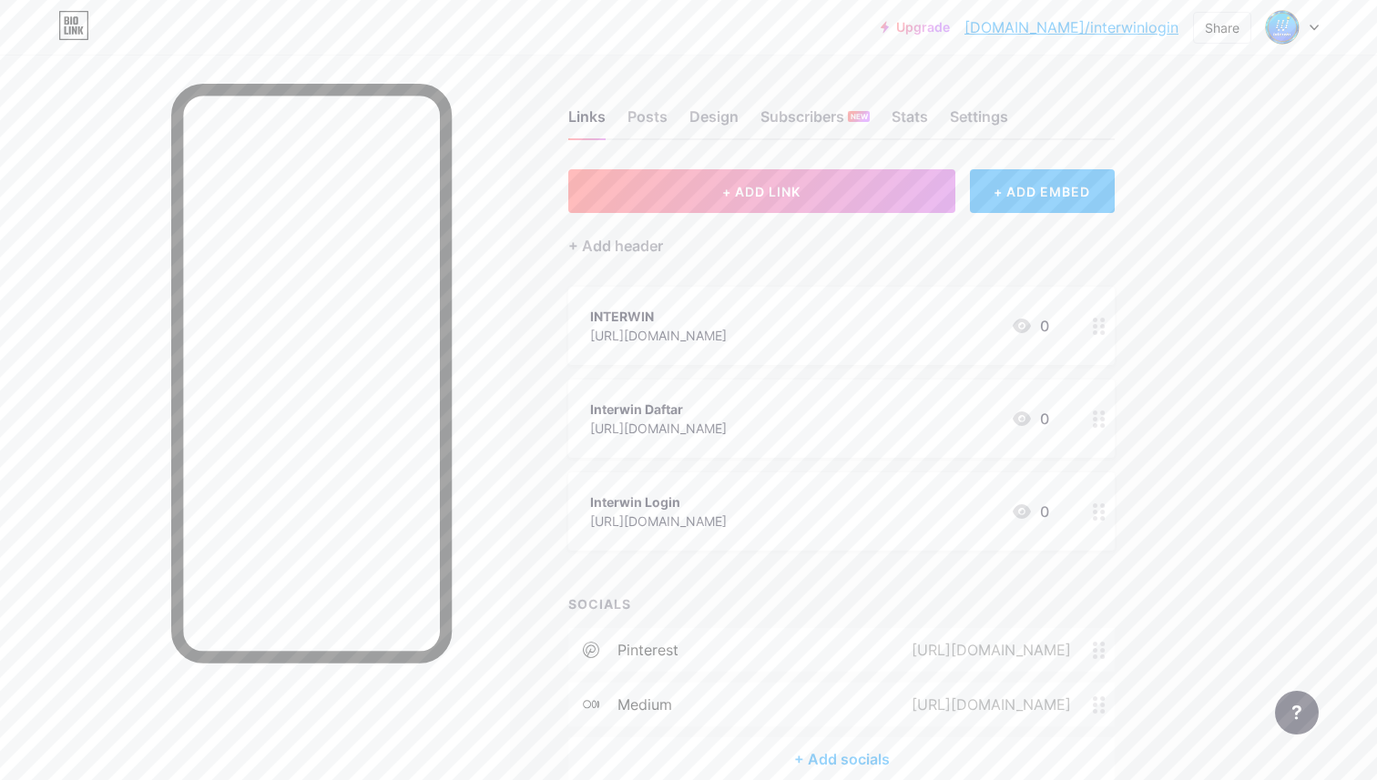
click at [831, 755] on div "+ Add socials" at bounding box center [841, 760] width 546 height 44
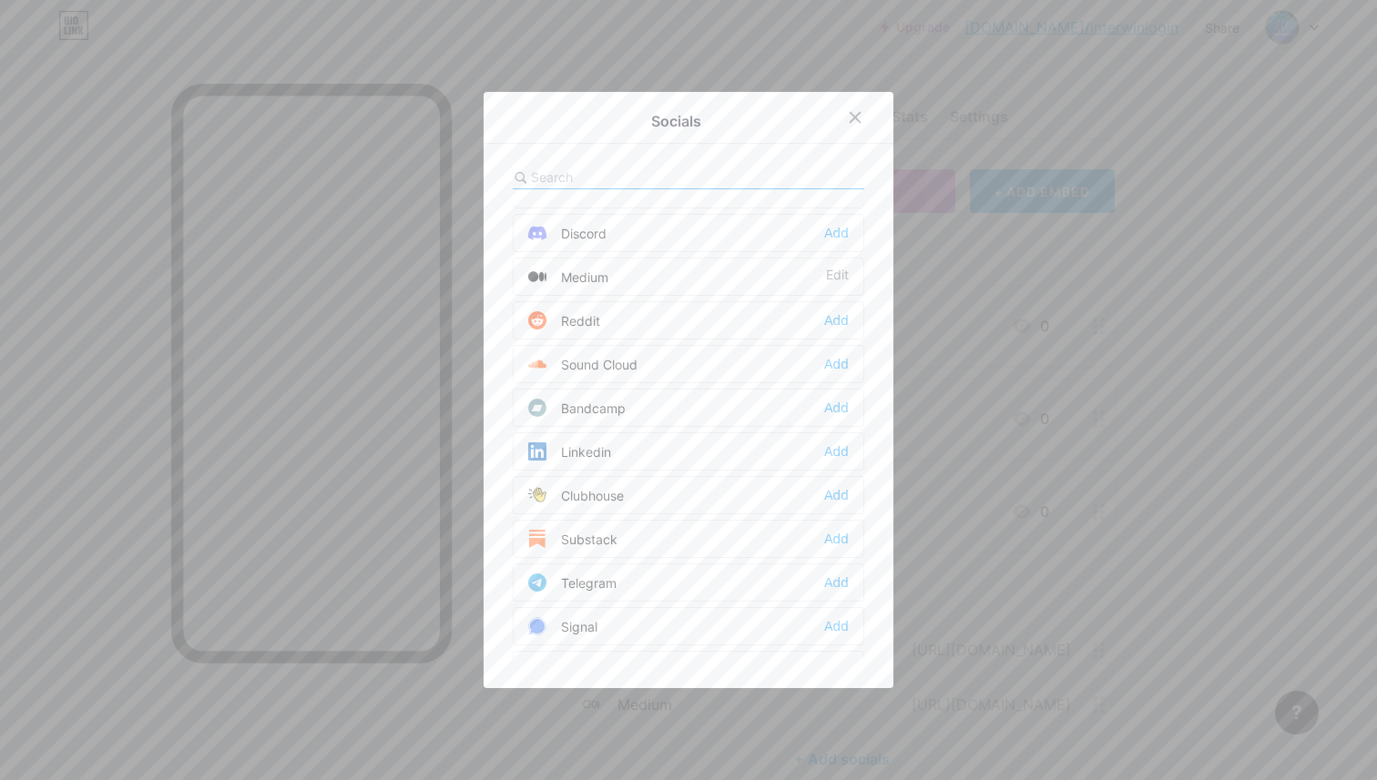
scroll to position [544, 0]
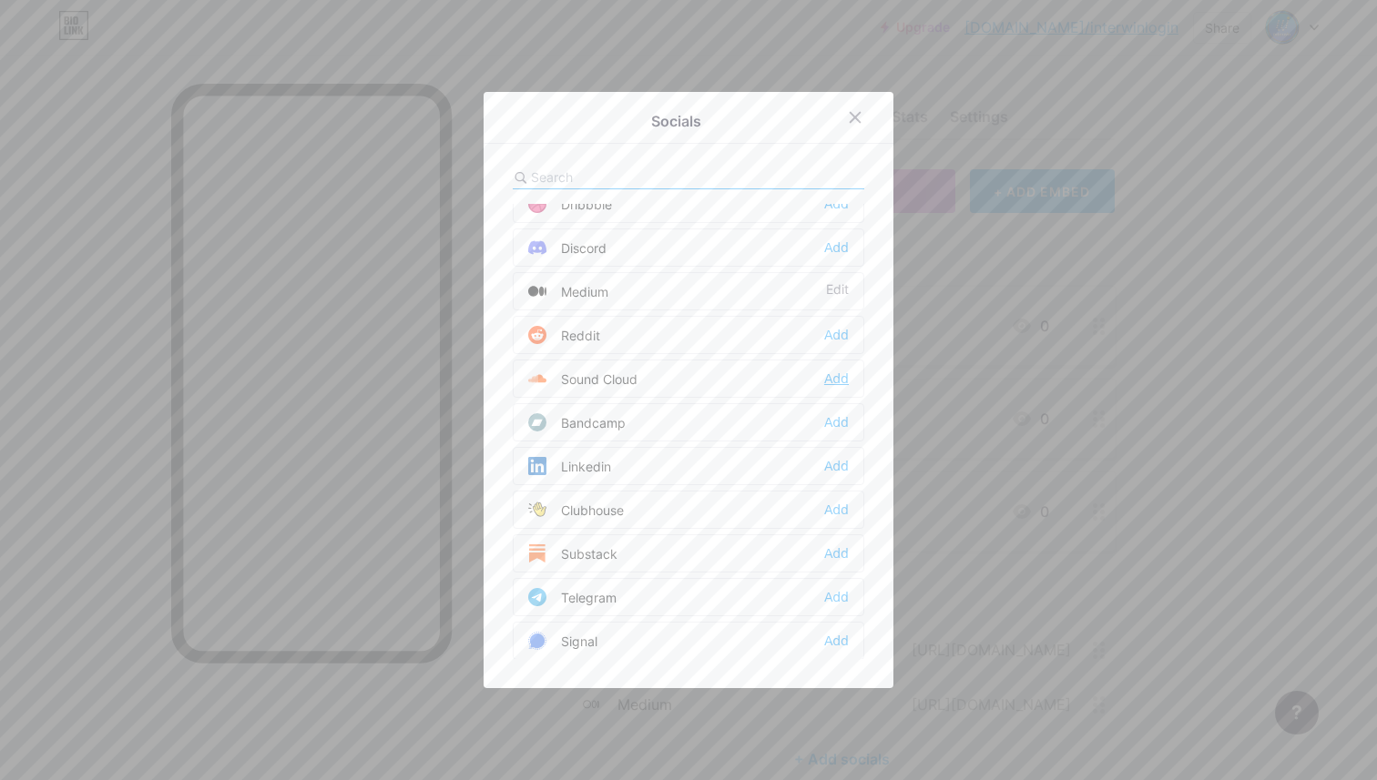
click at [845, 381] on div "Add" at bounding box center [836, 379] width 25 height 18
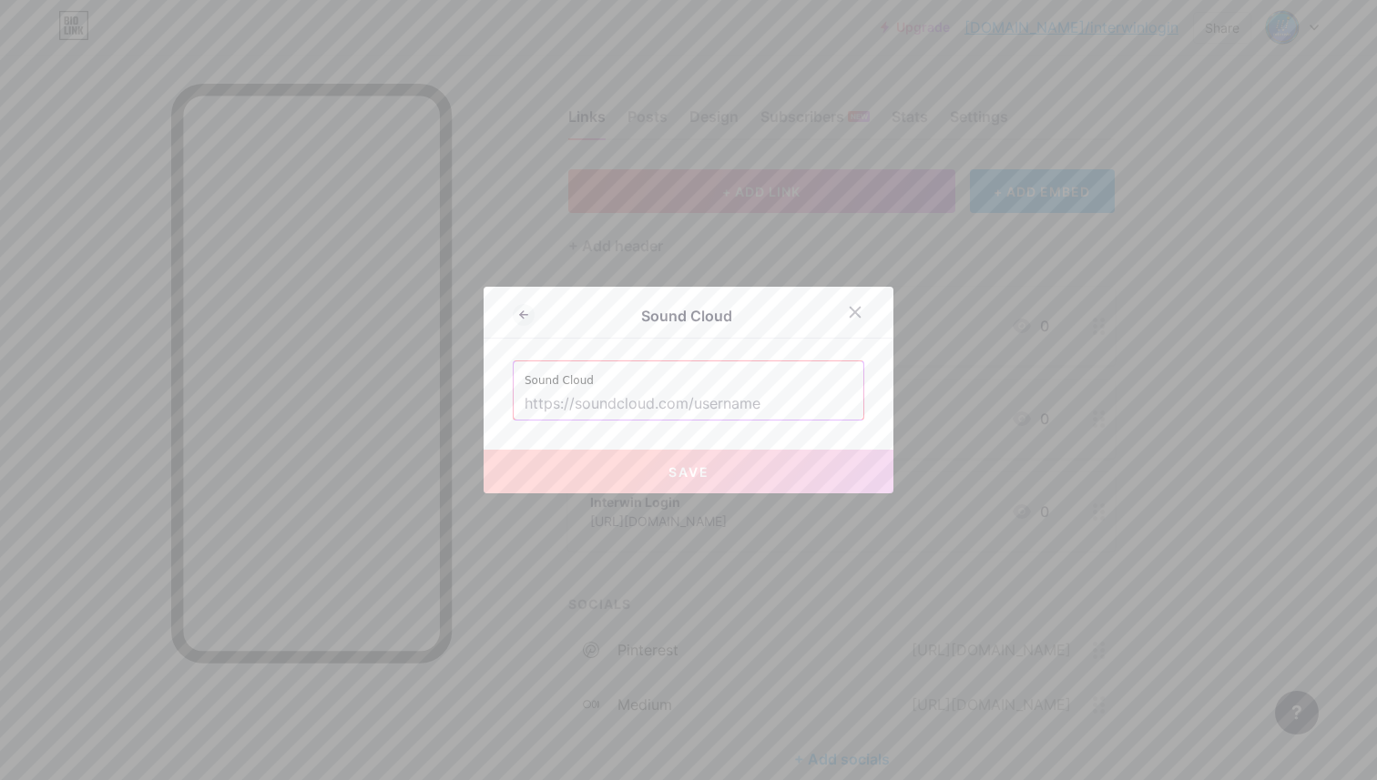
click at [754, 416] on input "text" at bounding box center [688, 404] width 328 height 31
paste input "[URL][DOMAIN_NAME]"
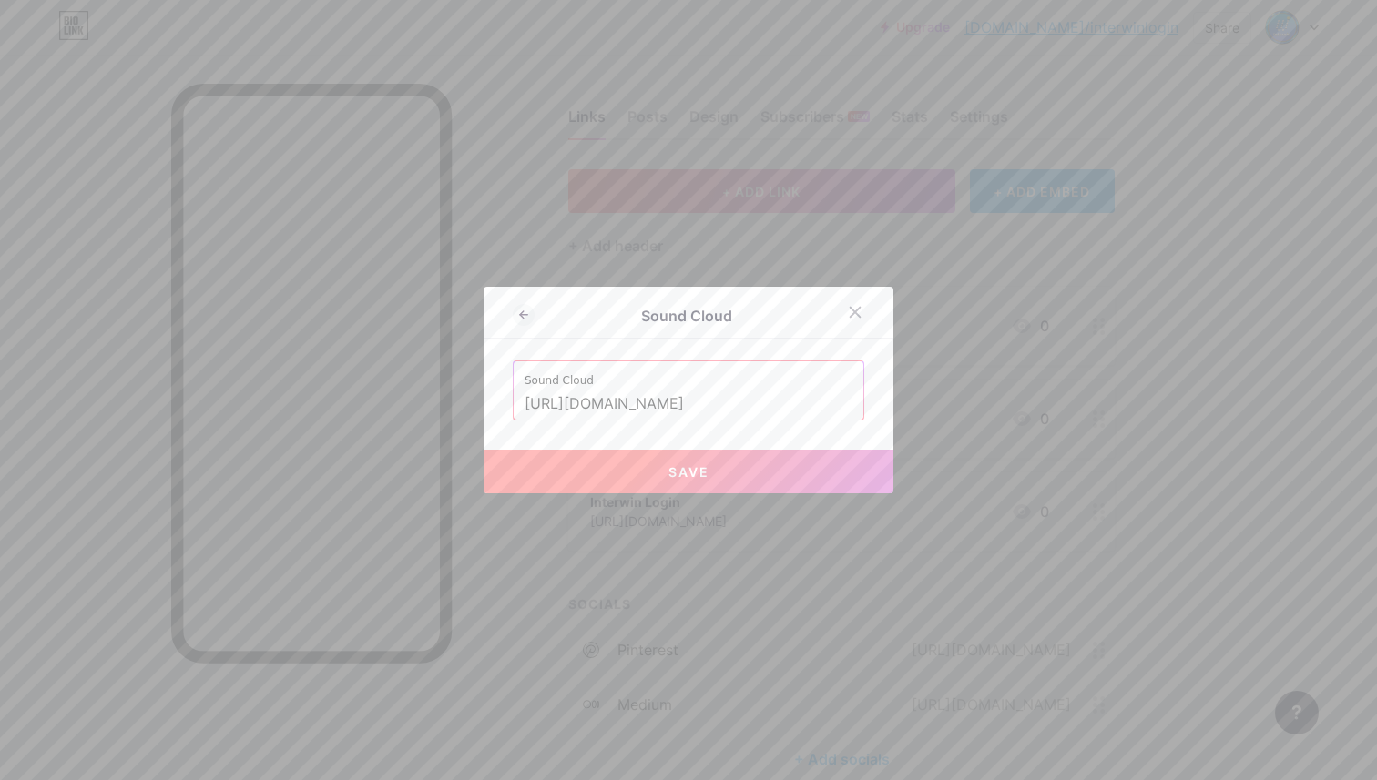
type input "[URL][DOMAIN_NAME]"
click at [720, 472] on button "Save" at bounding box center [688, 472] width 410 height 44
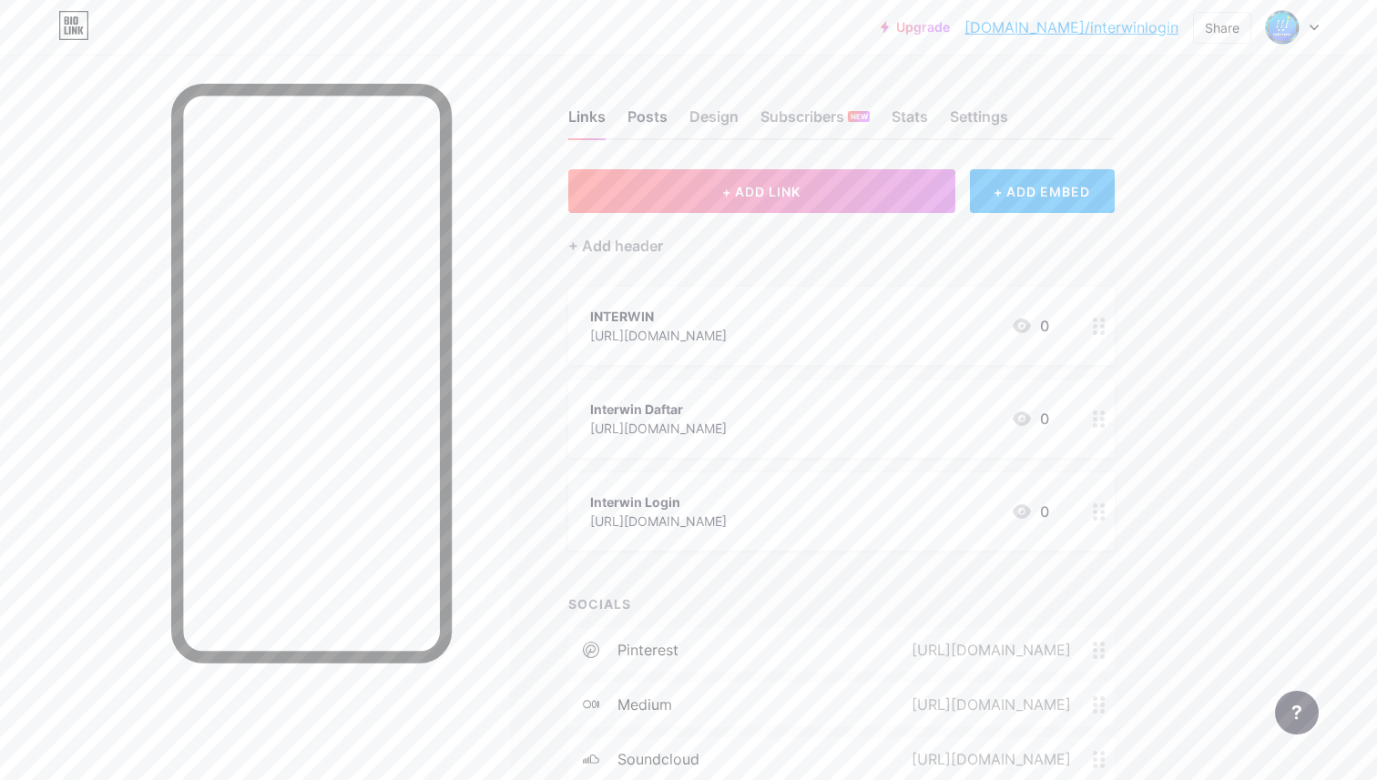
click at [647, 112] on div "Posts" at bounding box center [647, 122] width 40 height 33
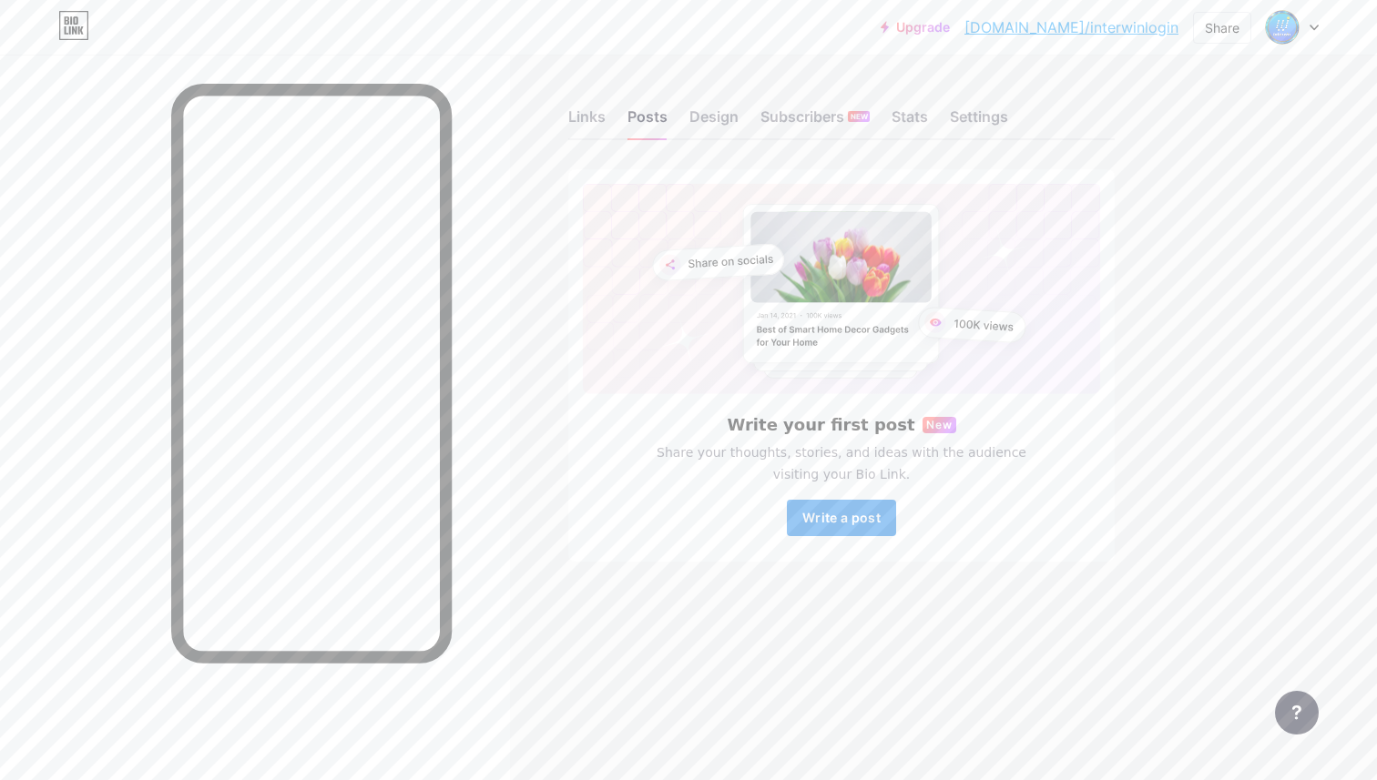
click at [811, 526] on button "Write a post" at bounding box center [841, 518] width 109 height 36
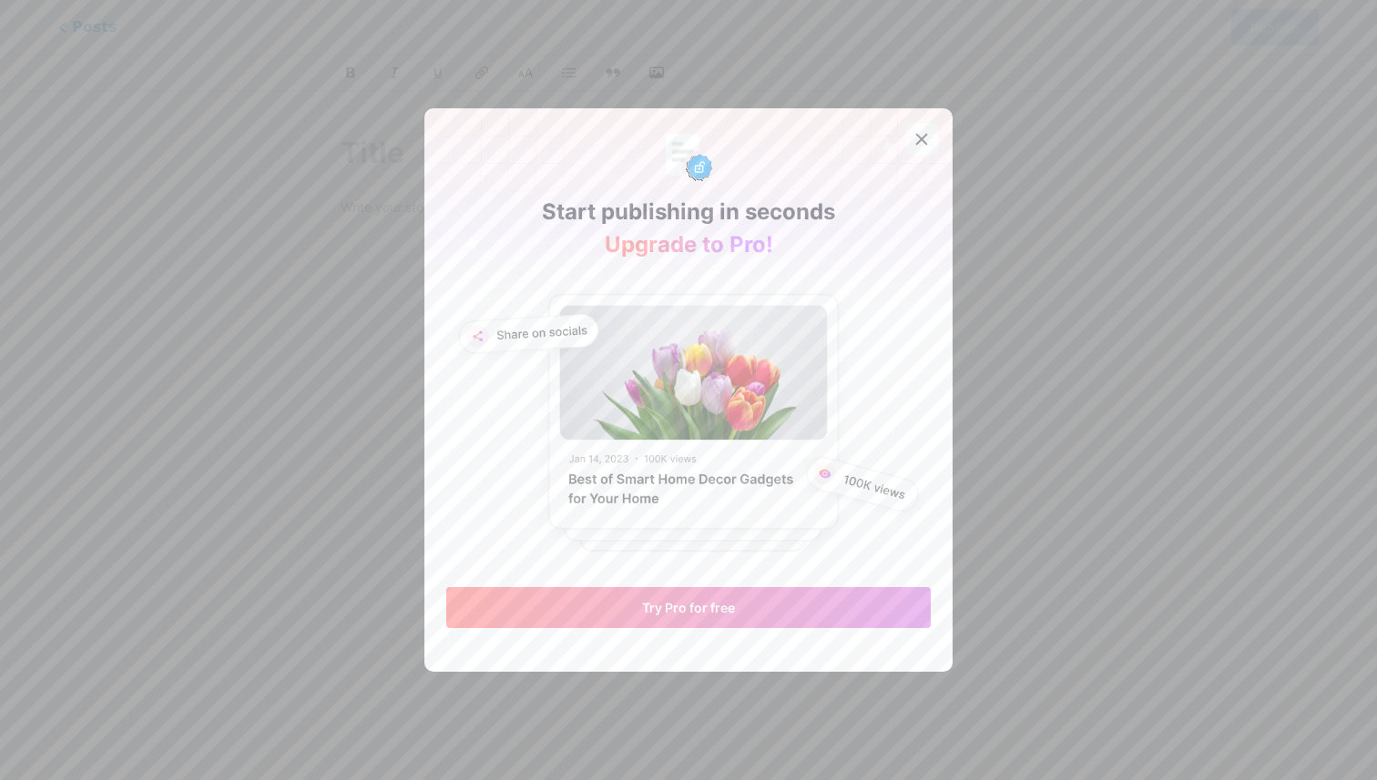
click at [930, 134] on div at bounding box center [921, 139] width 33 height 33
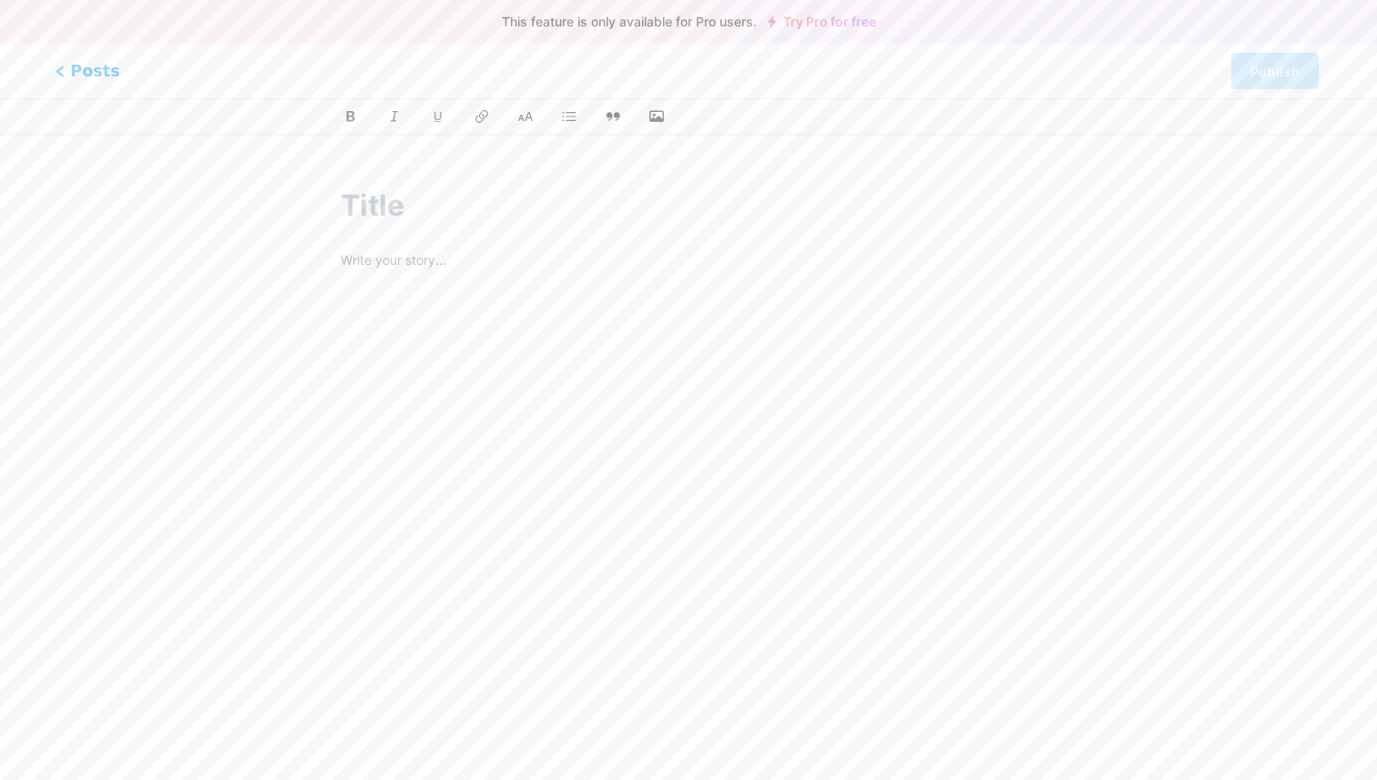
click at [65, 70] on span "Posts" at bounding box center [88, 71] width 65 height 24
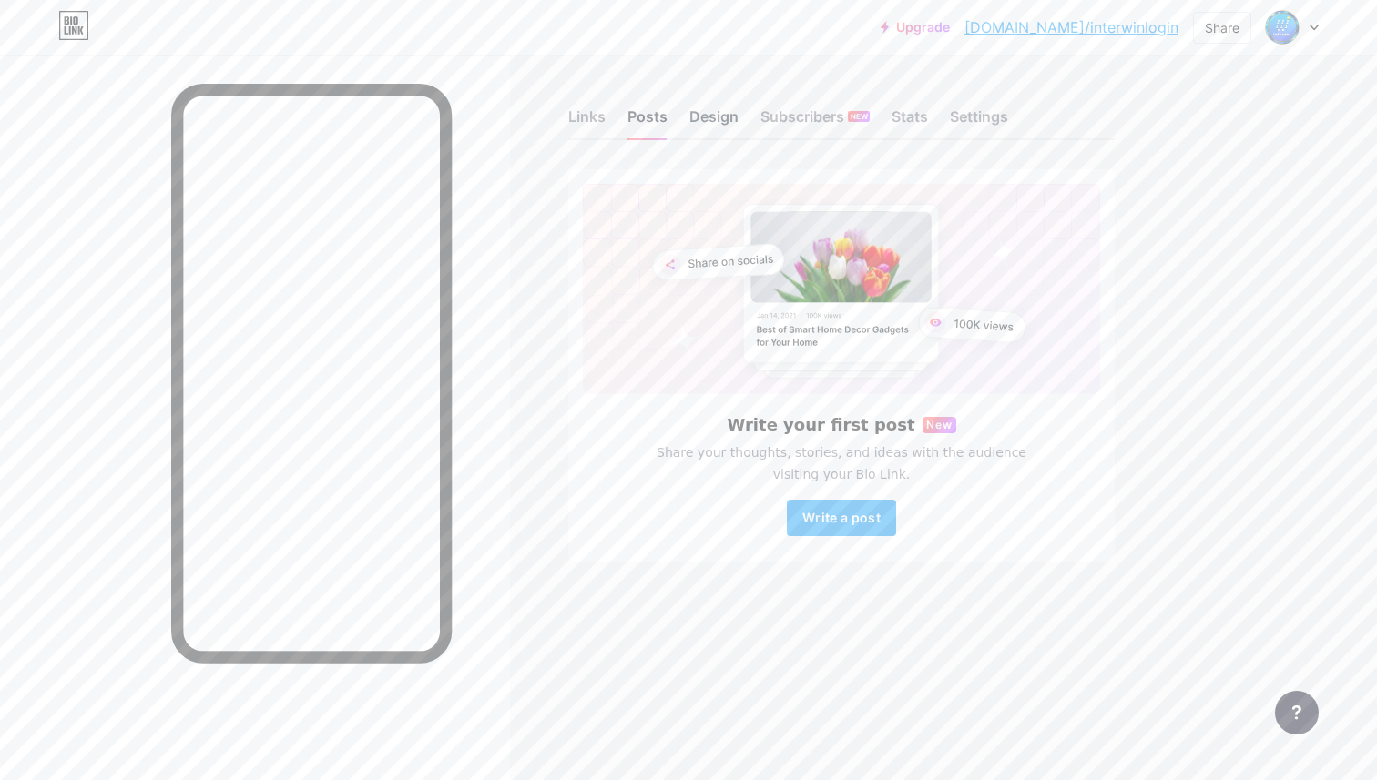
click at [722, 119] on div "Design" at bounding box center [713, 122] width 49 height 33
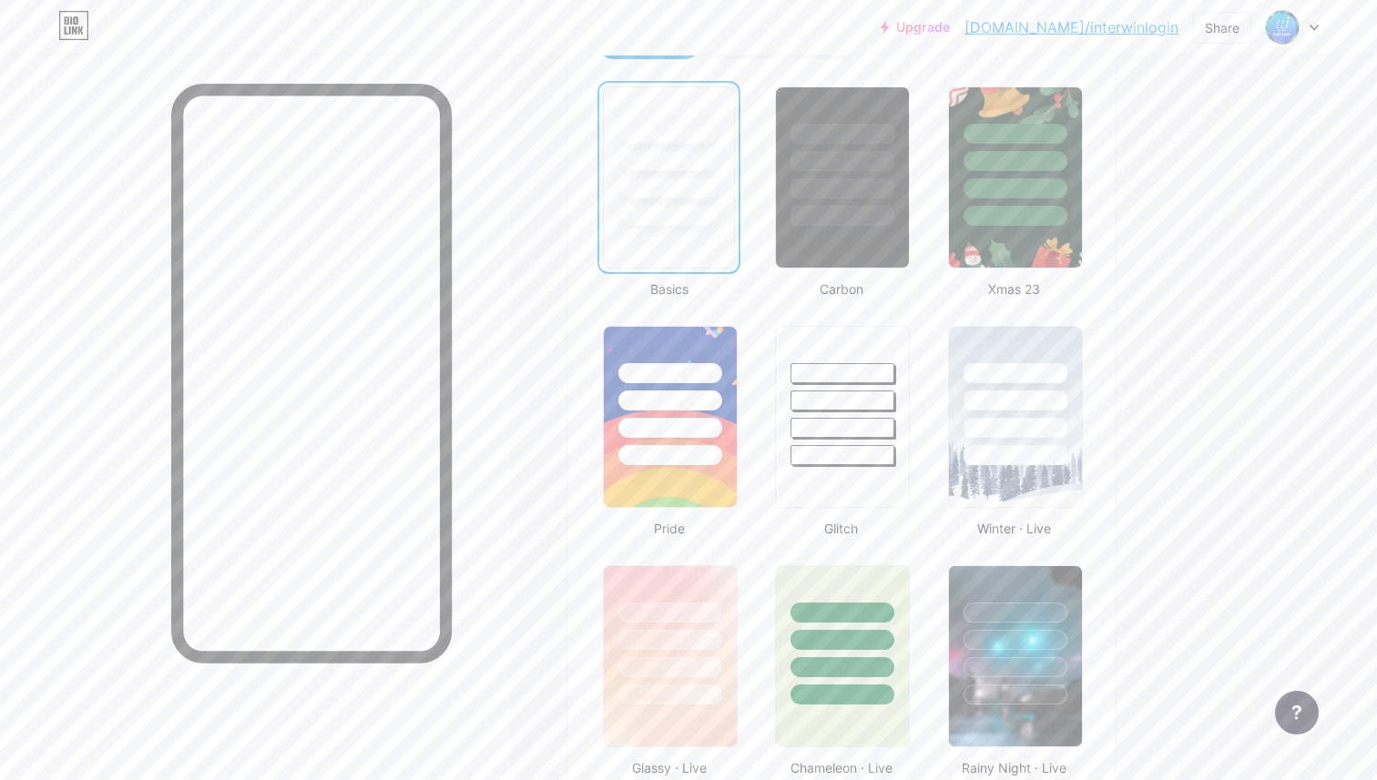
scroll to position [458, 0]
click at [1000, 370] on div at bounding box center [1015, 371] width 107 height 21
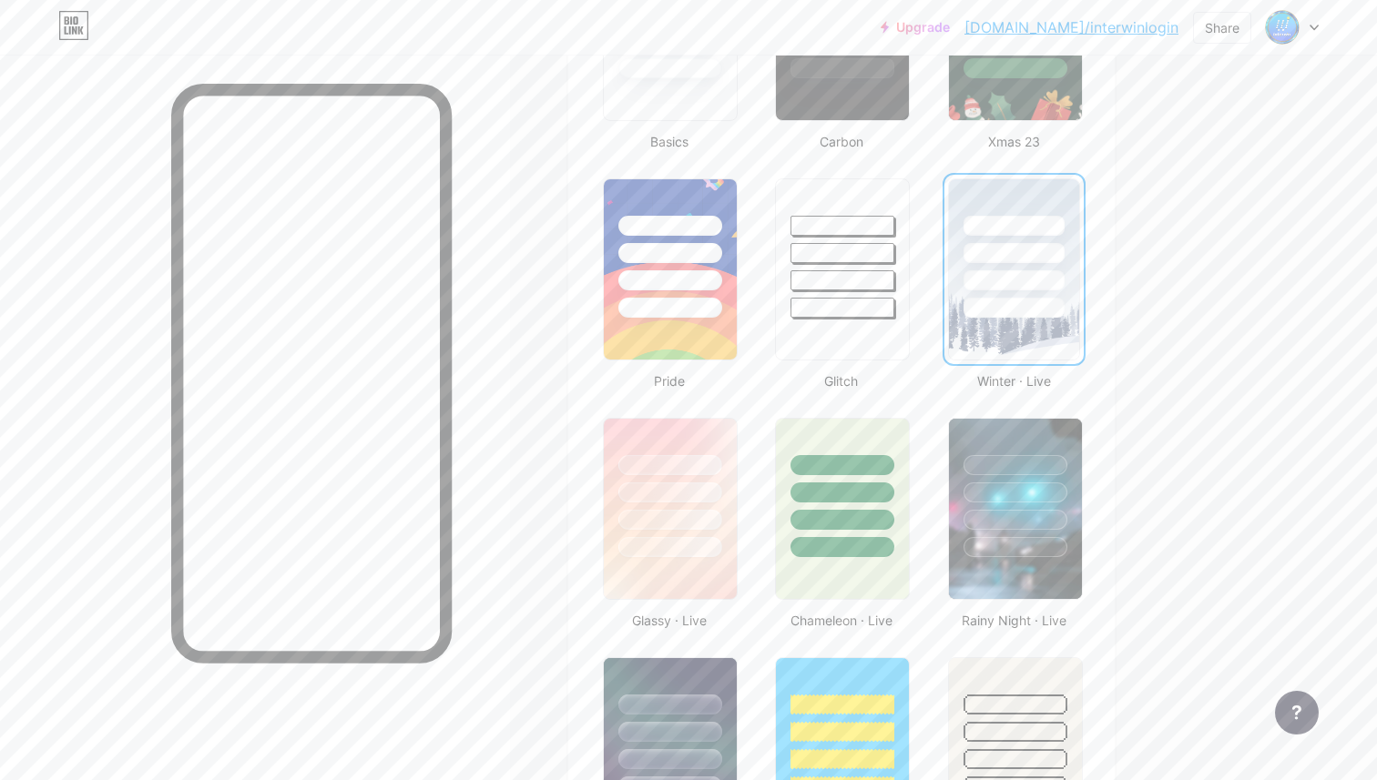
scroll to position [613, 0]
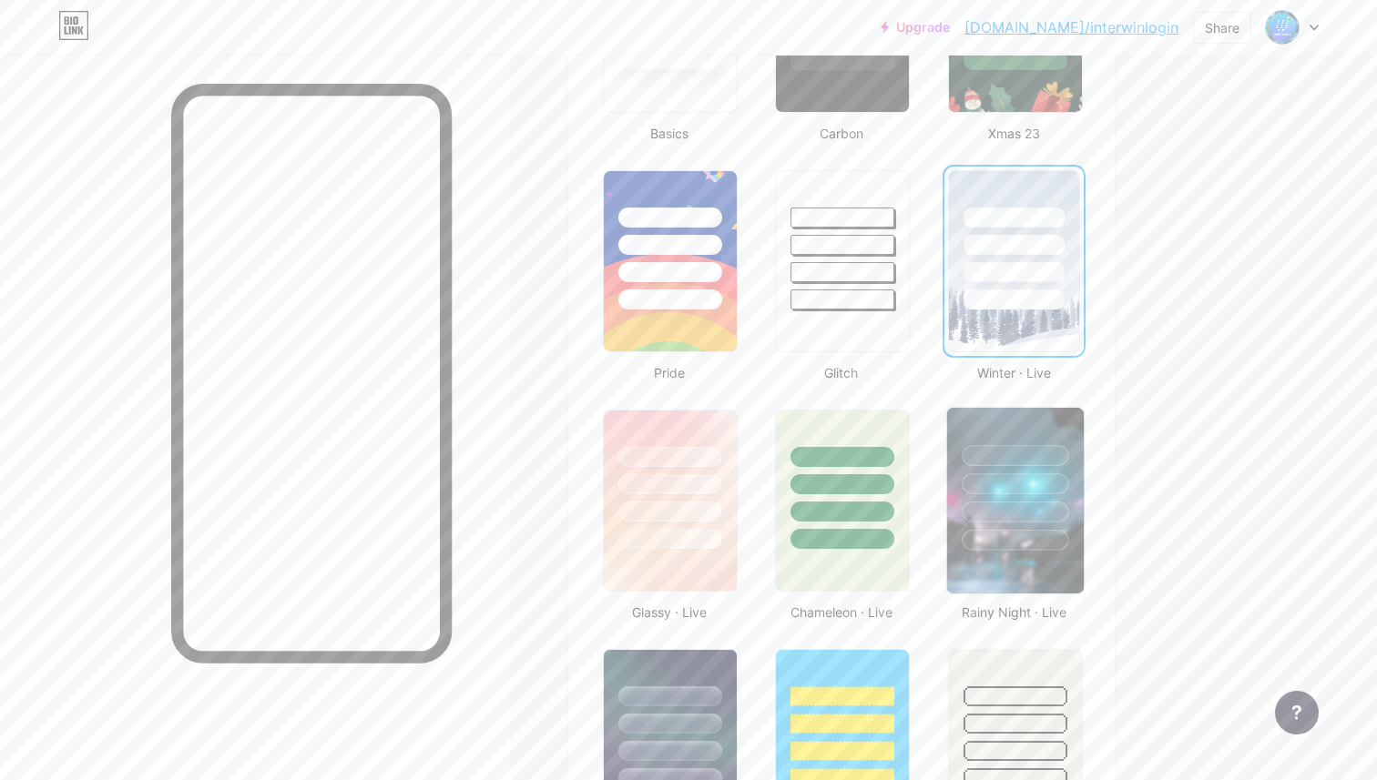
click at [1025, 510] on div at bounding box center [1015, 512] width 107 height 21
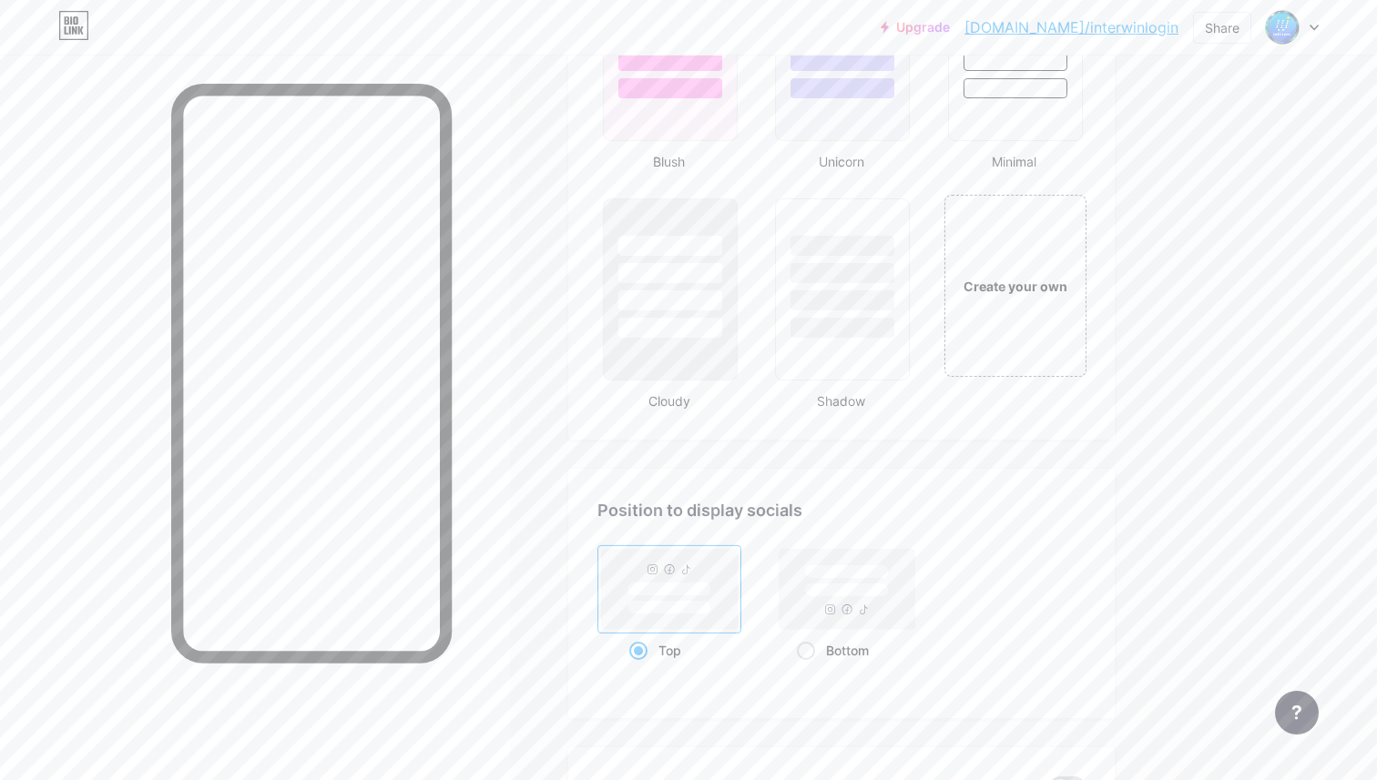
scroll to position [2025, 0]
click at [896, 579] on rect at bounding box center [847, 585] width 136 height 80
click at [809, 664] on input "Bottom" at bounding box center [803, 670] width 12 height 12
radio input "true"
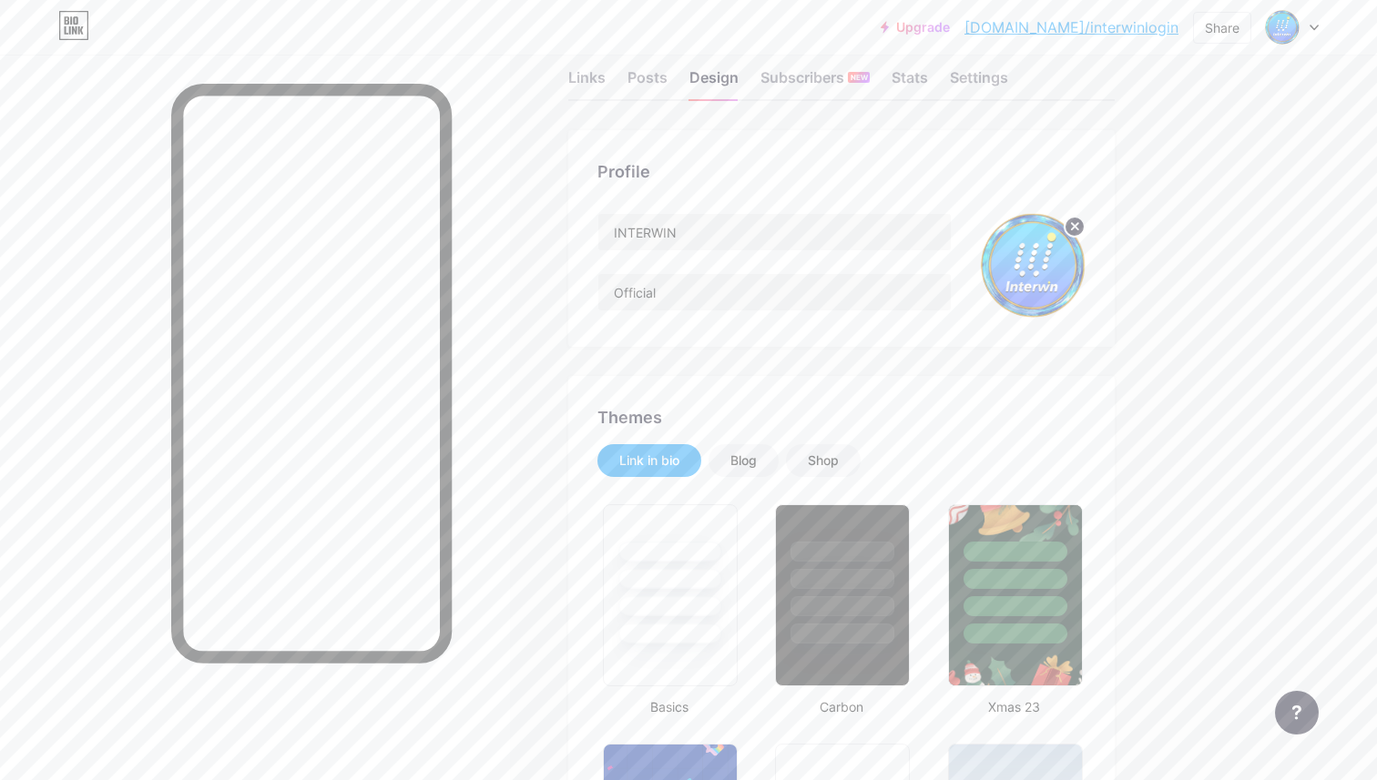
scroll to position [0, 0]
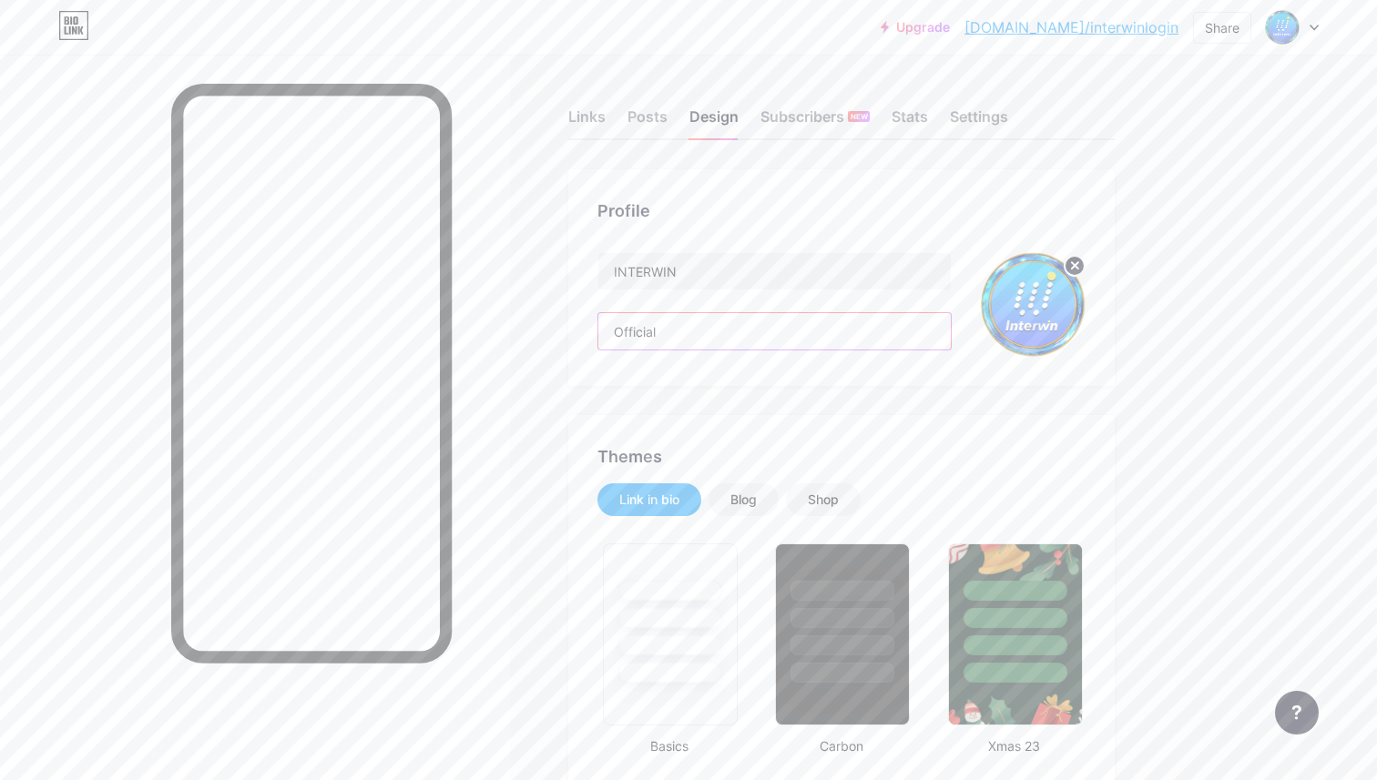
click at [796, 333] on input "Official" at bounding box center [774, 331] width 352 height 36
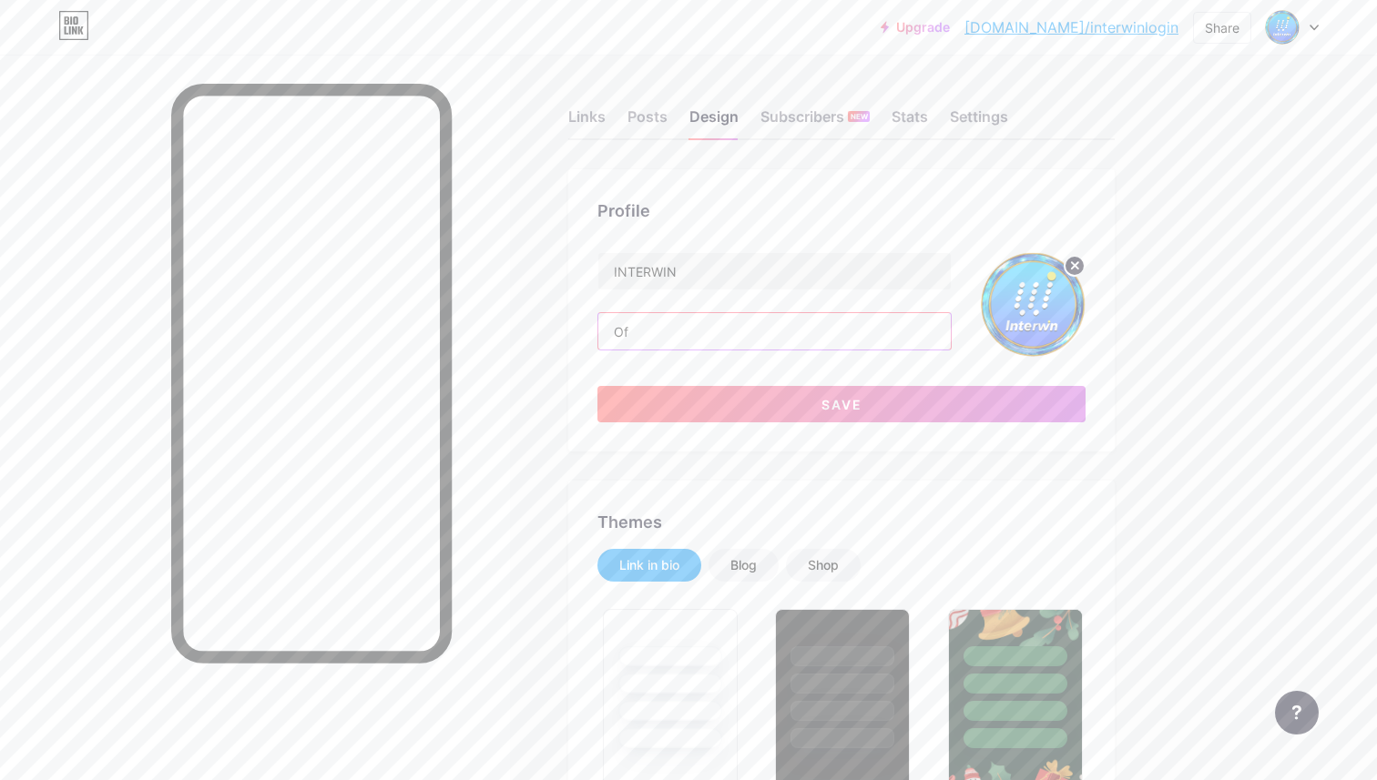
type input "O"
type input "i"
type input "Interwin Link Alternatif Login Terbaru"
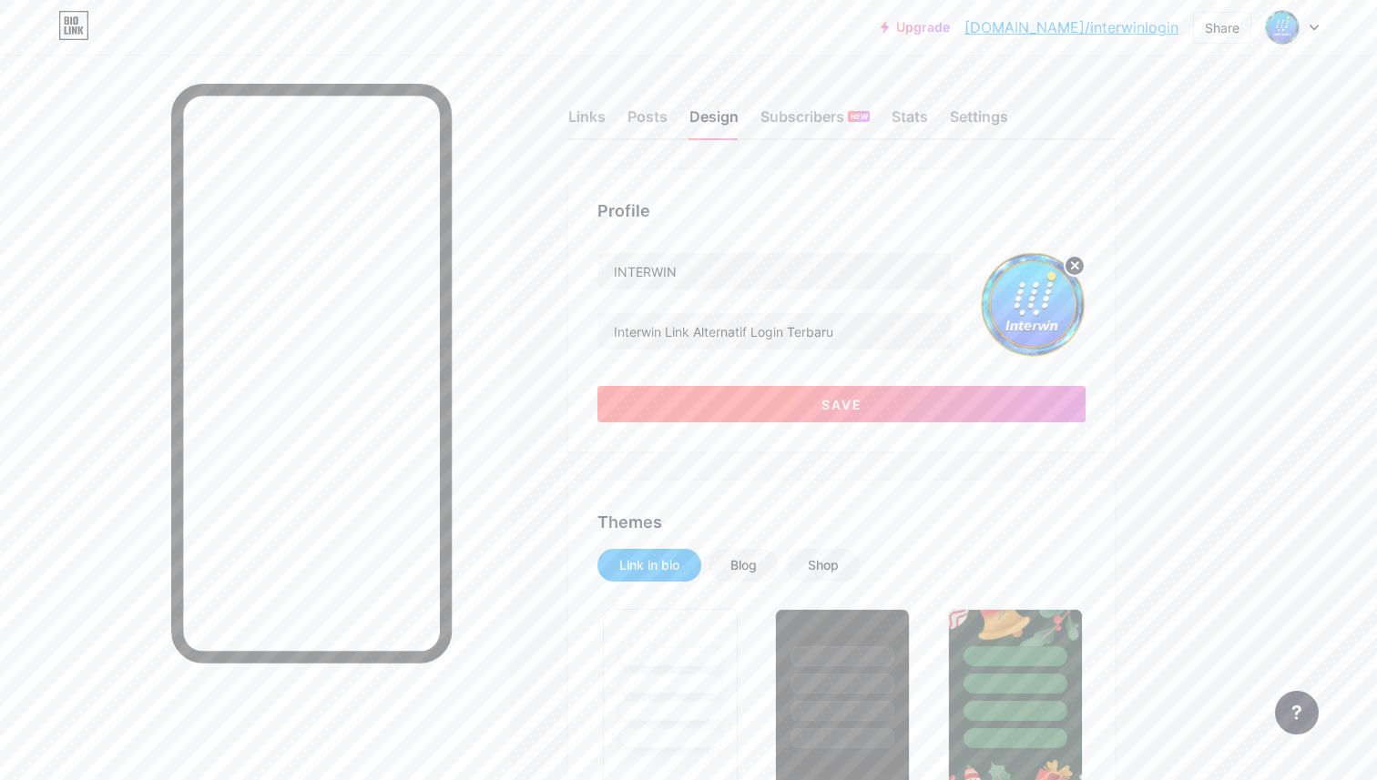
click at [829, 412] on button "Save" at bounding box center [841, 404] width 488 height 36
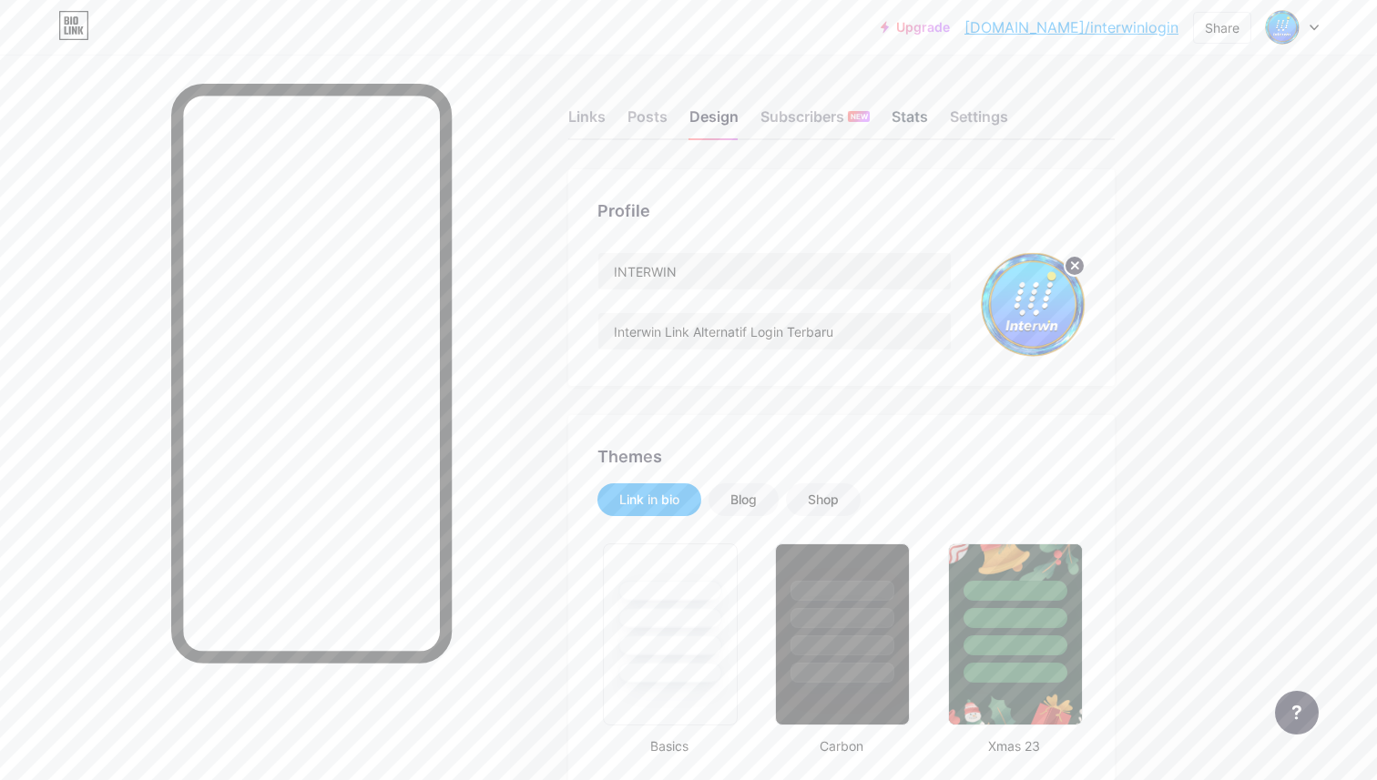
click at [901, 114] on div "Stats" at bounding box center [909, 122] width 36 height 33
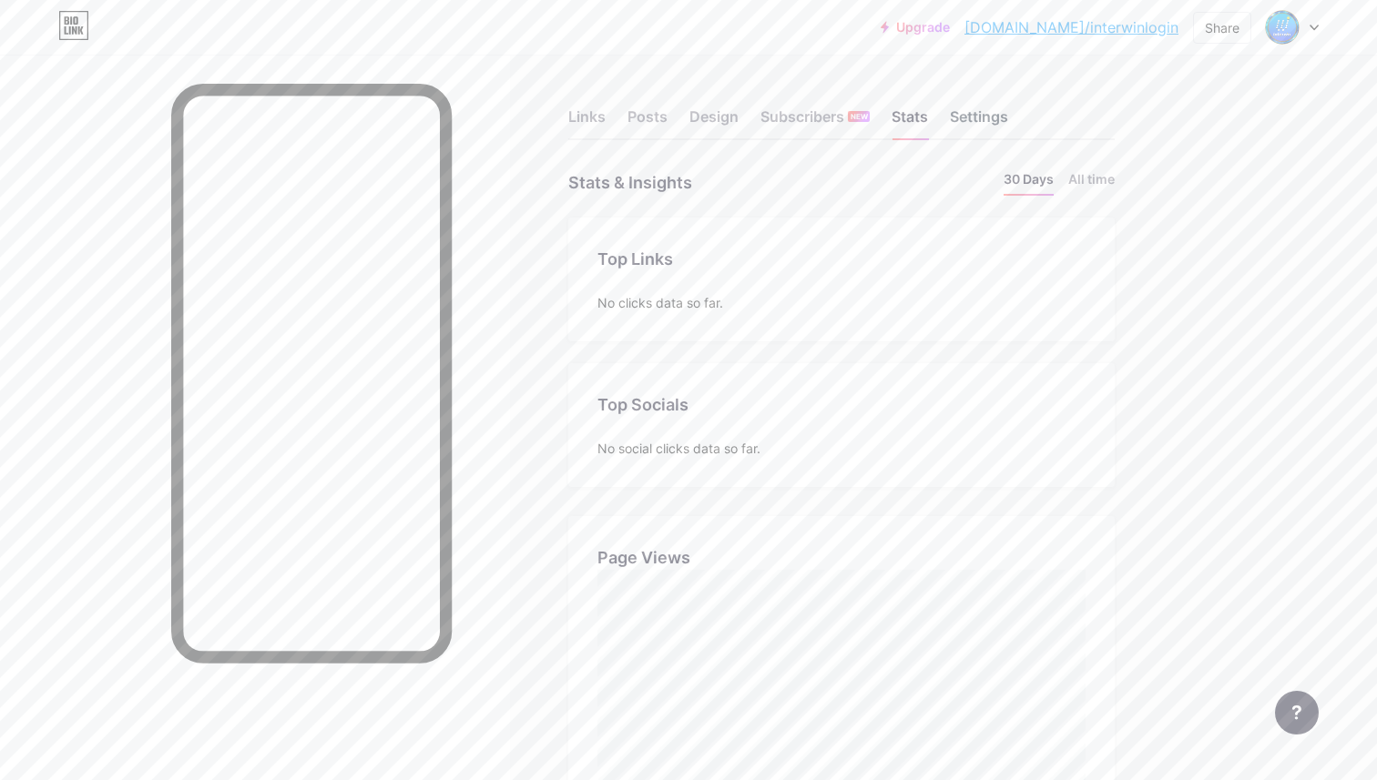
click at [995, 118] on div "Settings" at bounding box center [979, 122] width 58 height 33
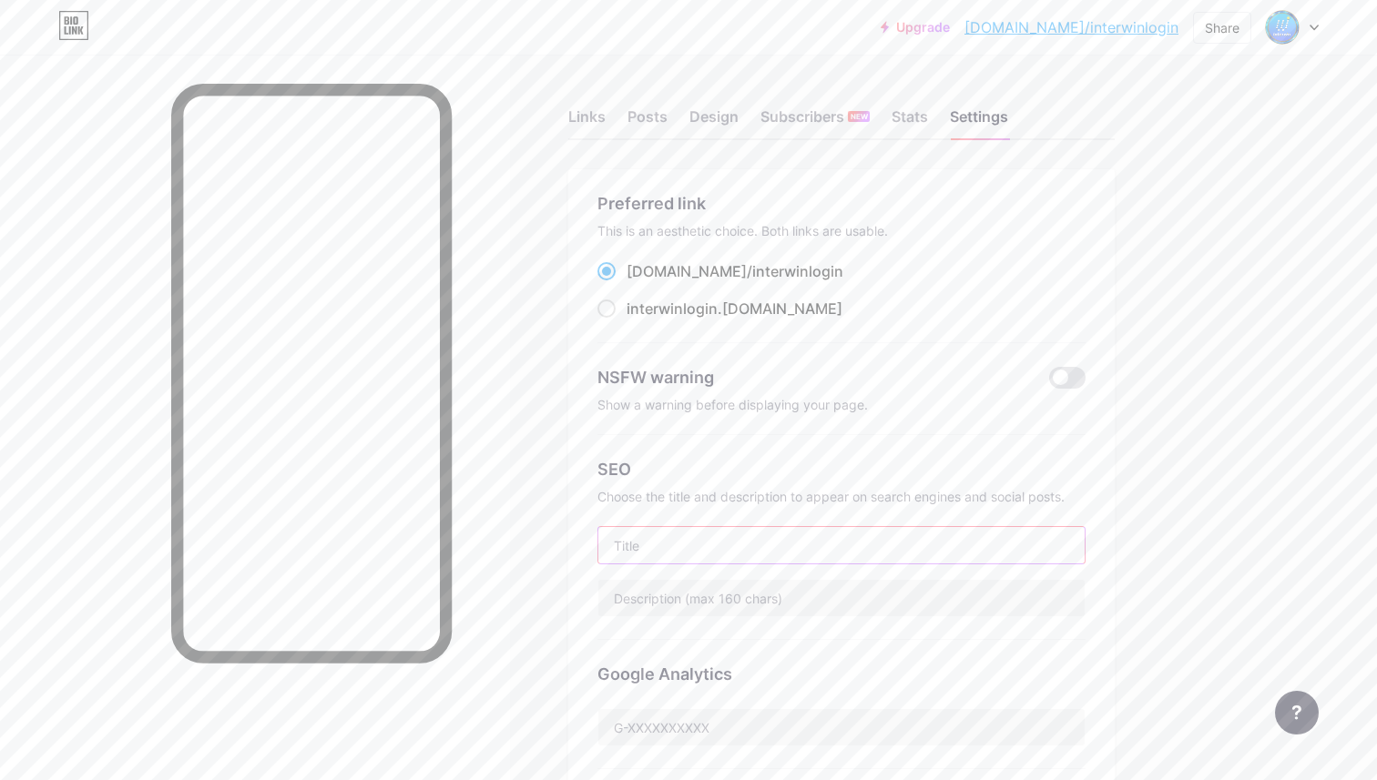
click at [739, 551] on input "text" at bounding box center [841, 545] width 486 height 36
type input "i"
type input "Interwin official link alternatif situs slot gacor terbaik"
click at [701, 606] on input "text" at bounding box center [841, 598] width 486 height 36
type input "interwin salah satu situs resmi slot online gacor terbaik di[GEOGRAPHIC_DATA],"
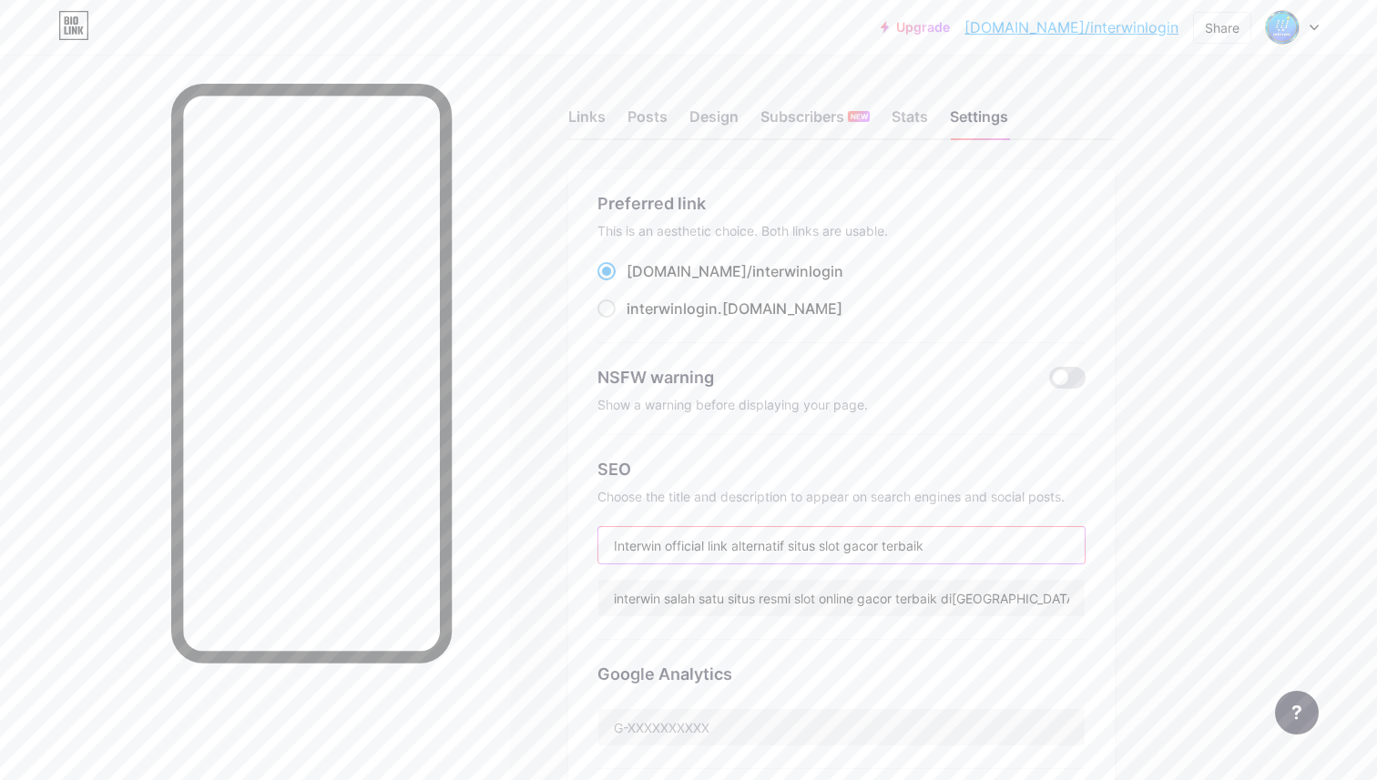
click at [674, 545] on input "Interwin official link alternatif situs slot gacor terbaik" at bounding box center [841, 545] width 486 height 36
click at [716, 544] on input "Interwin Official link alternatif situs slot gacor terbaik" at bounding box center [841, 545] width 486 height 36
drag, startPoint x: 797, startPoint y: 548, endPoint x: 738, endPoint y: 545, distance: 58.4
click at [738, 545] on input "Interwin Official Link alternatif situs slot gacor terbaik" at bounding box center [841, 545] width 486 height 36
click at [775, 546] on input "Interwin Official Link Situs slot gacor terbaik" at bounding box center [841, 545] width 486 height 36
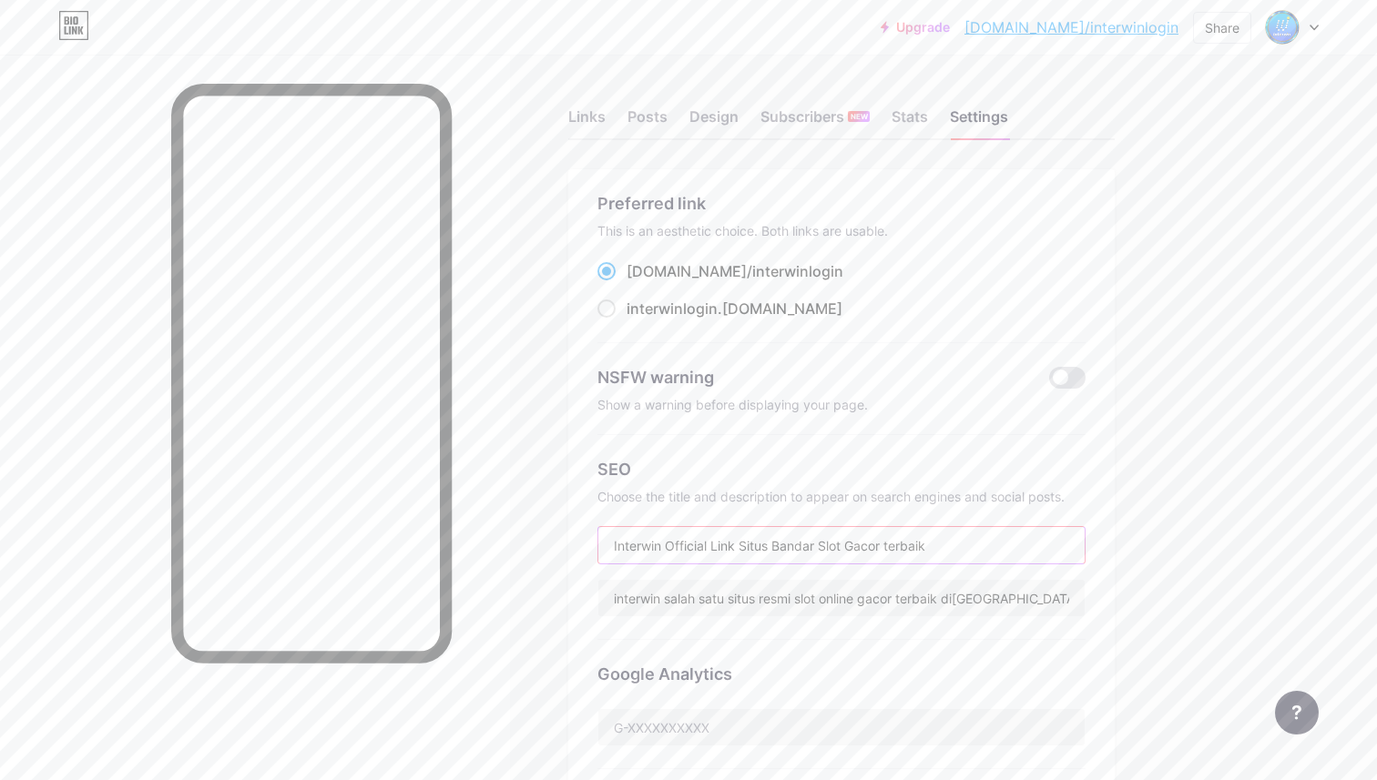
click at [892, 546] on input "Interwin Official Link Situs Bandar Slot Gacor terbaik" at bounding box center [841, 545] width 486 height 36
type input "Interwin Official Link Situs Bandar Slot Gacor Terbaik"
click at [724, 603] on input "interwin salah satu situs resmi slot online gacor terbaik di[GEOGRAPHIC_DATA]," at bounding box center [841, 598] width 486 height 36
click at [958, 609] on input "interwin salah satu link alternatif situs resmi slot online gacor terbaik di[GE…" at bounding box center [841, 598] width 486 height 36
click at [1053, 593] on input "interwin salah satu link alternatif situs resmi slot online gacor terbaik di[GE…" at bounding box center [841, 598] width 486 height 36
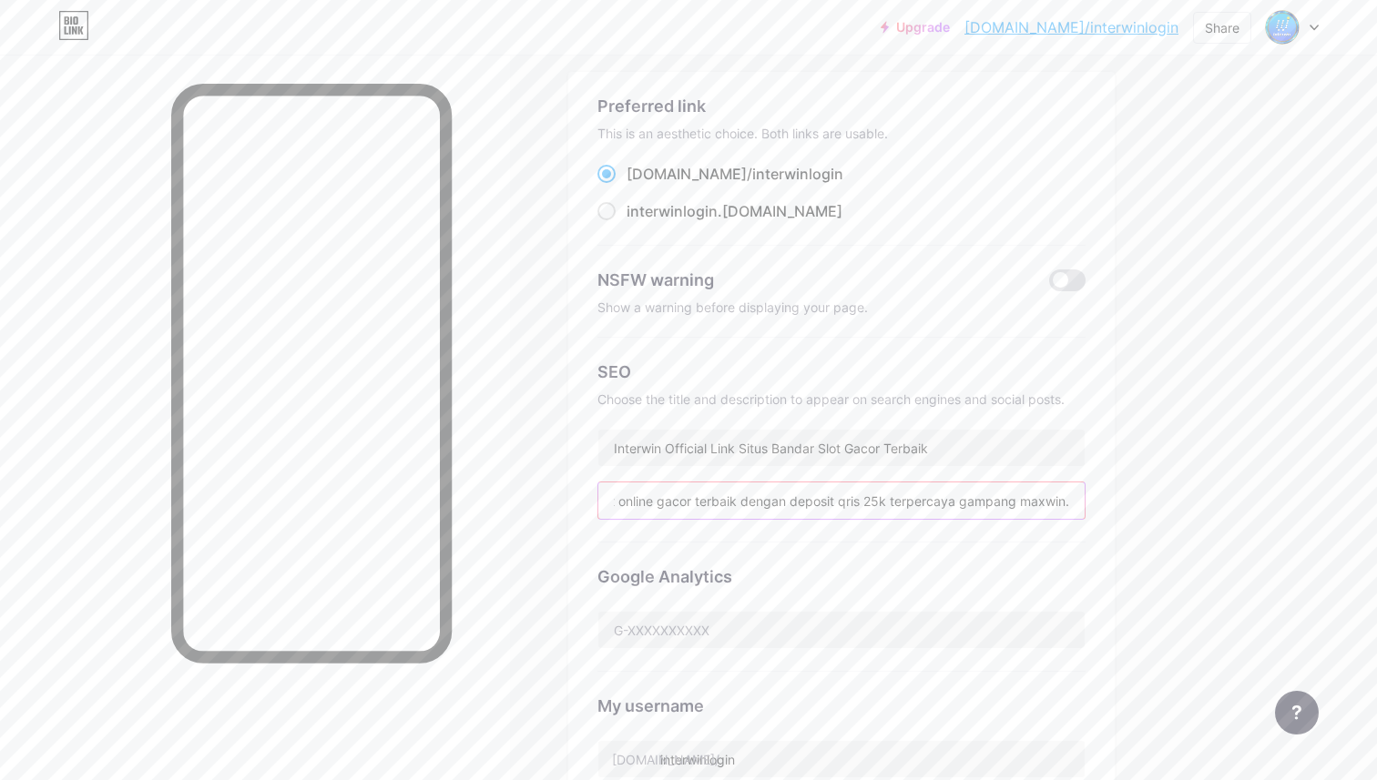
scroll to position [134, 0]
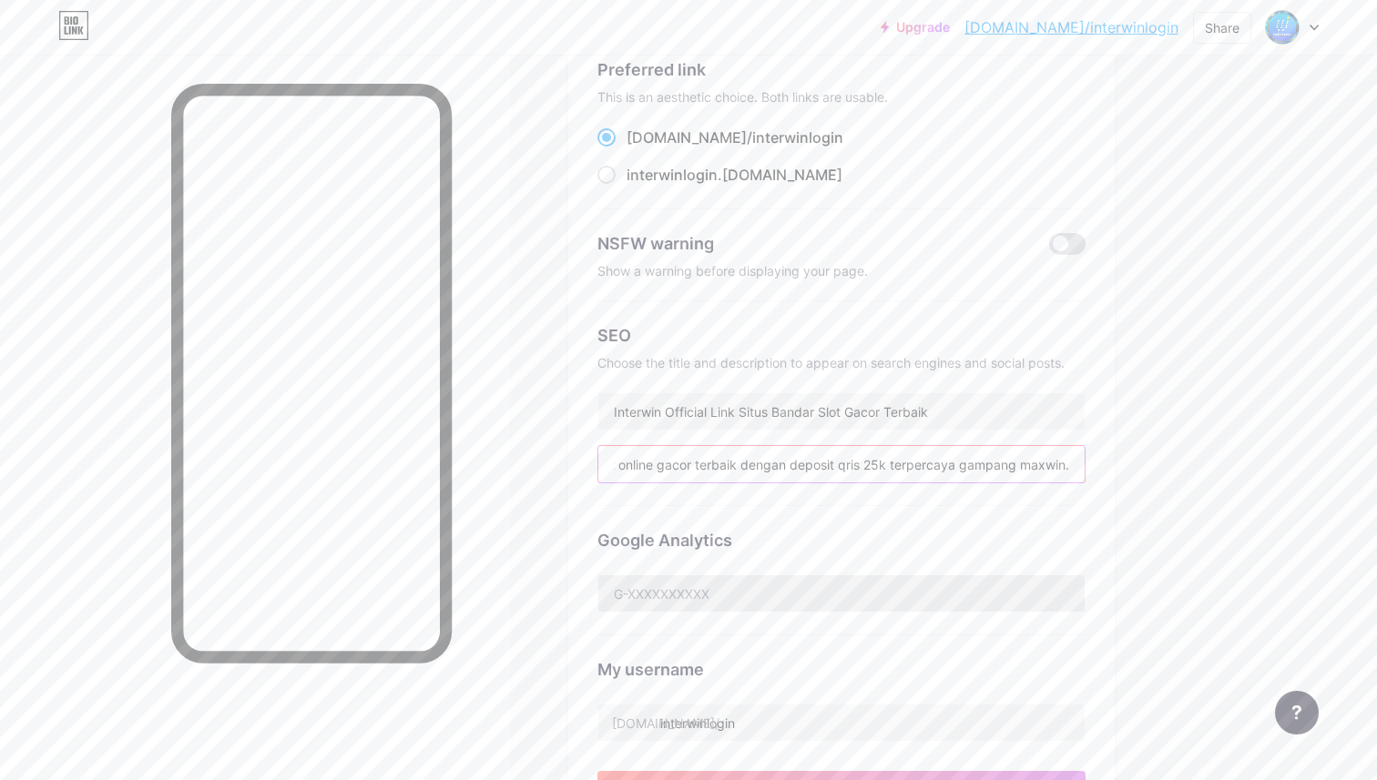
type input "interwin salah satu link alternatif situs resmi slot online gacor terbaik denga…"
